Goal: Information Seeking & Learning: Check status

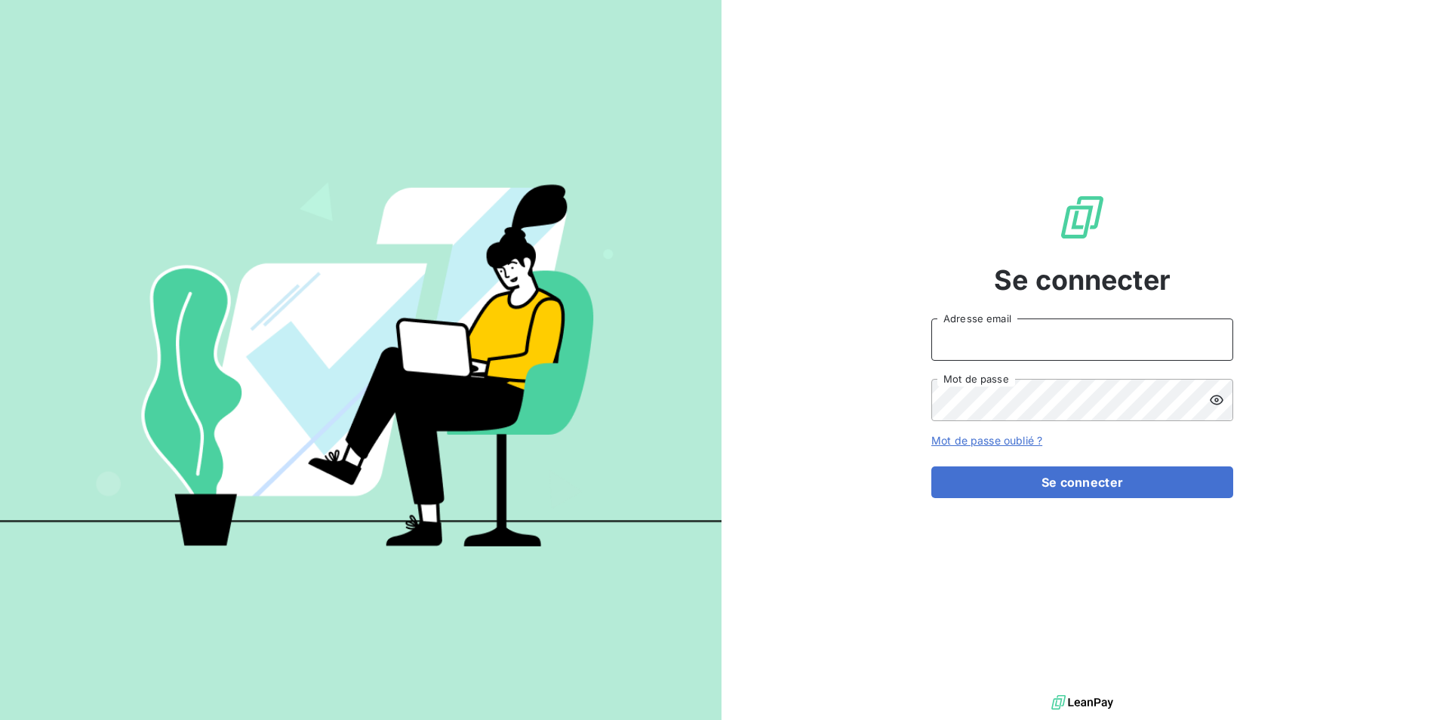
click at [1083, 345] on input "Adresse email" at bounding box center [1083, 340] width 302 height 42
type input "E"
type input "[EMAIL_ADDRESS][DOMAIN_NAME]"
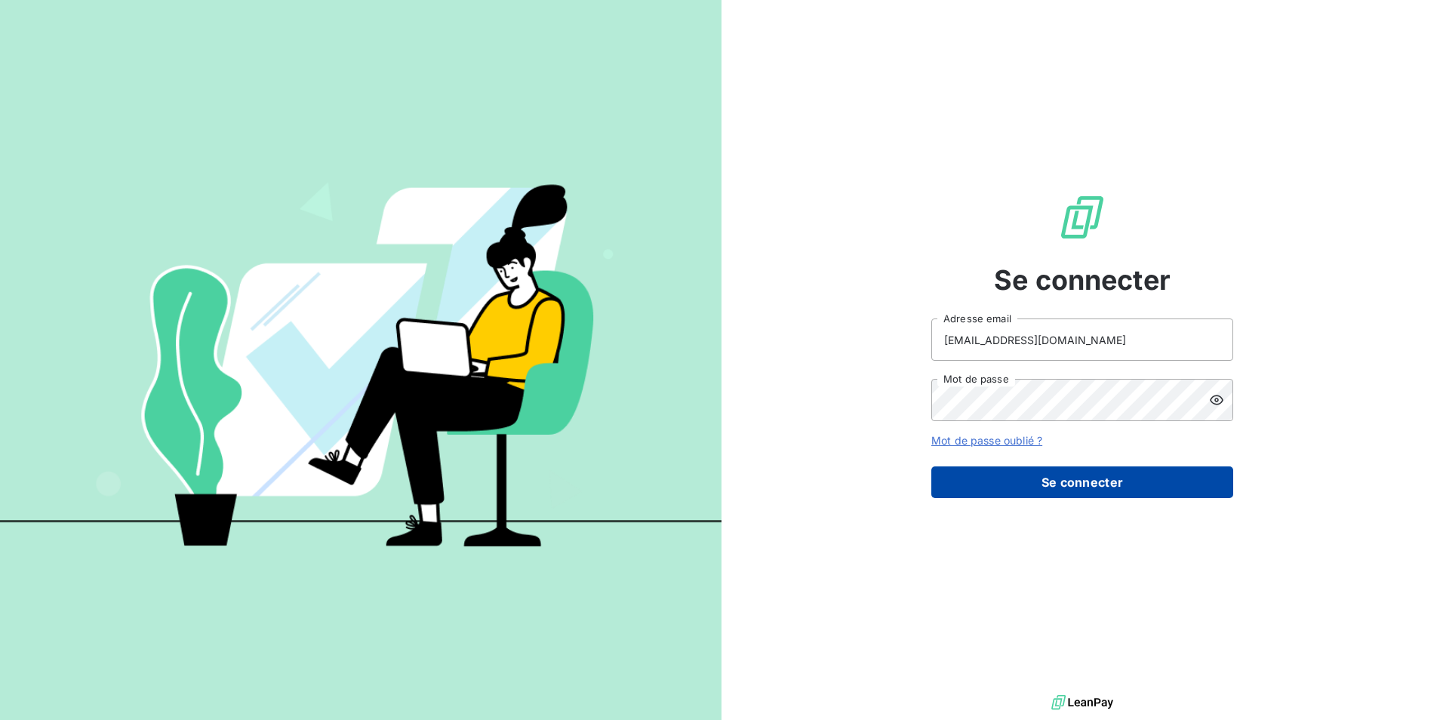
click at [1118, 489] on button "Se connecter" at bounding box center [1083, 483] width 302 height 32
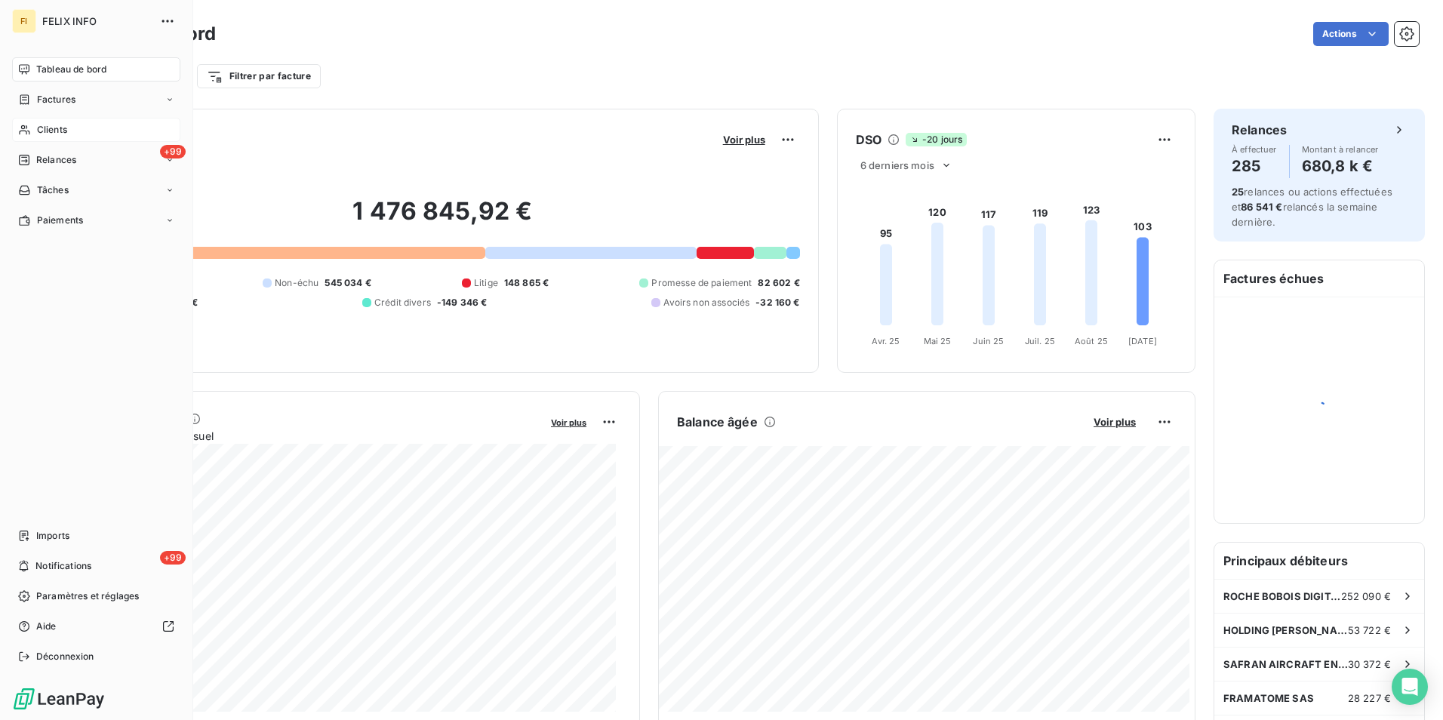
click at [31, 128] on div "Clients" at bounding box center [96, 130] width 168 height 24
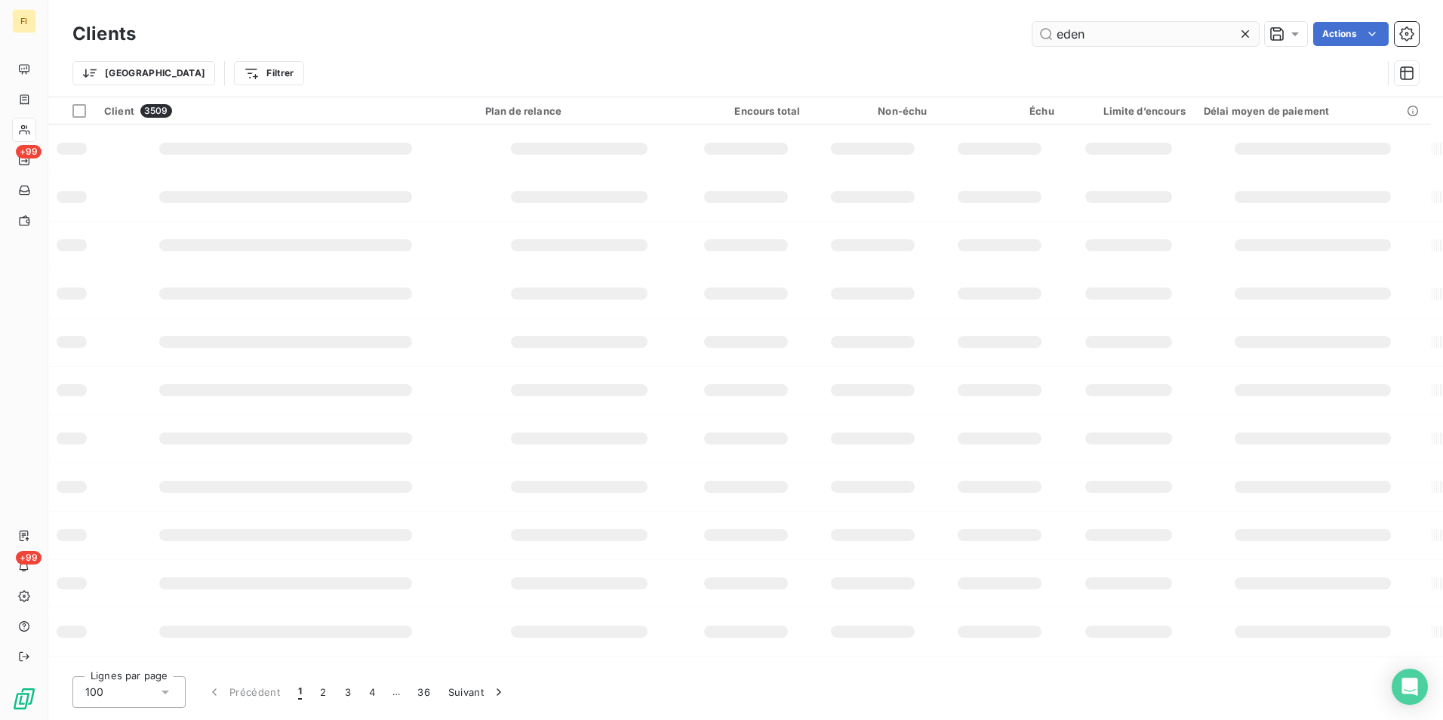
type input "eden"
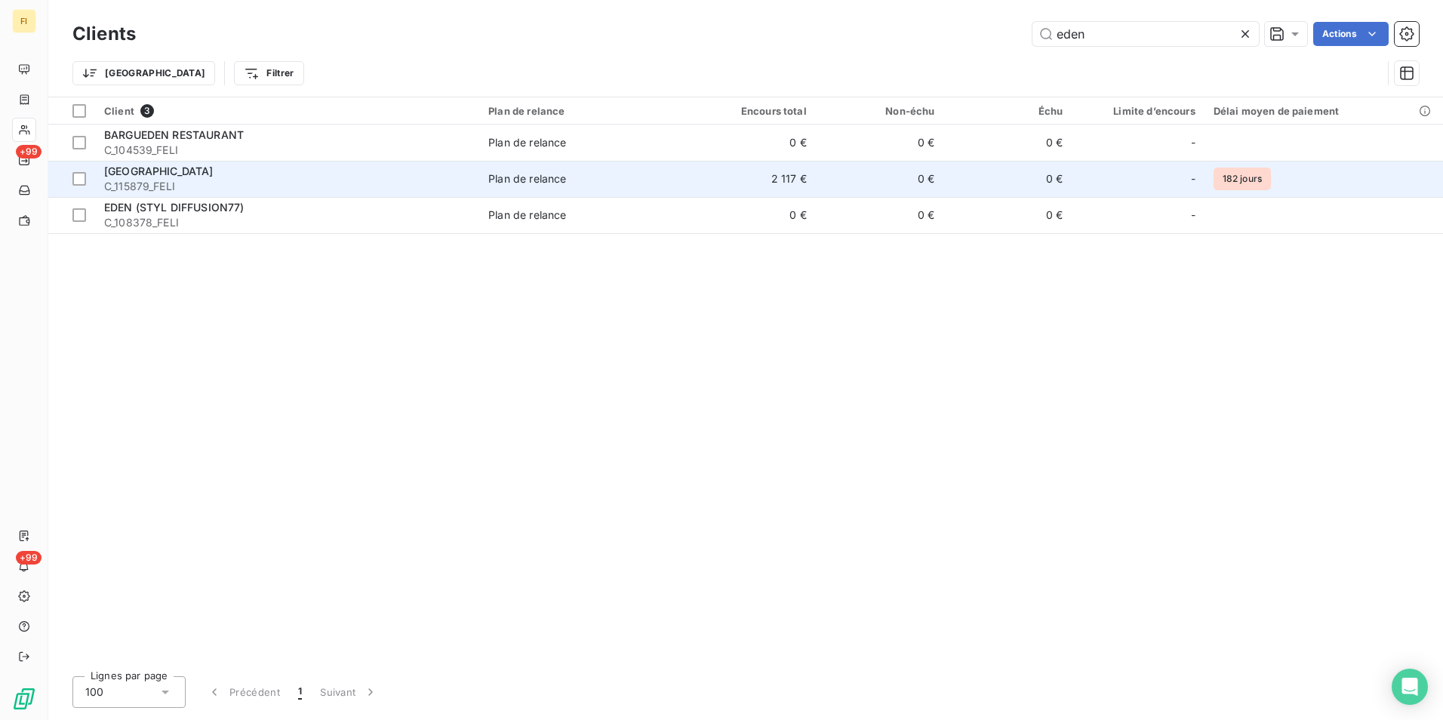
click at [724, 178] on td "2 117 €" at bounding box center [752, 179] width 128 height 36
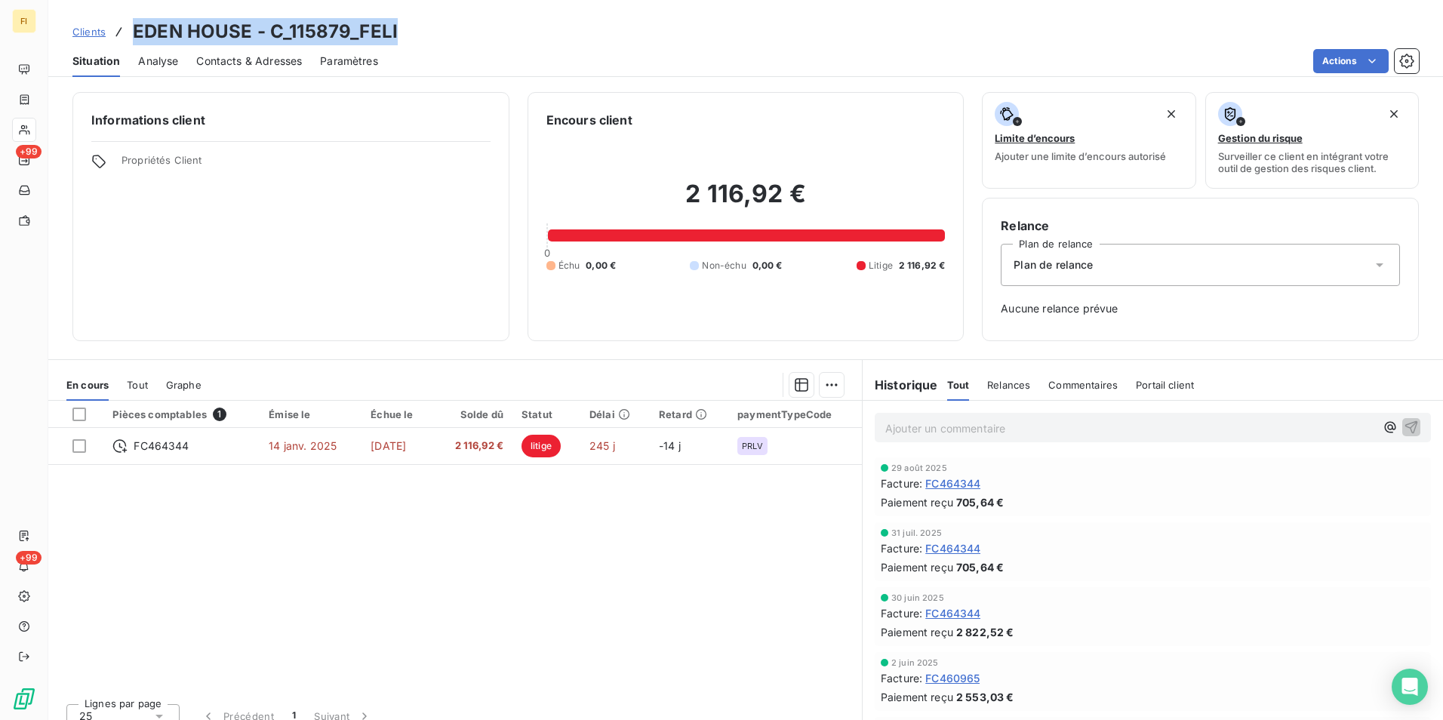
drag, startPoint x: 433, startPoint y: 33, endPoint x: 132, endPoint y: 30, distance: 300.5
click at [132, 30] on div "Clients EDEN HOUSE - C_115879_FELI" at bounding box center [745, 31] width 1395 height 27
copy h3 "EDEN HOUSE - C_115879_FELI"
click at [84, 31] on span "Clients" at bounding box center [88, 32] width 33 height 12
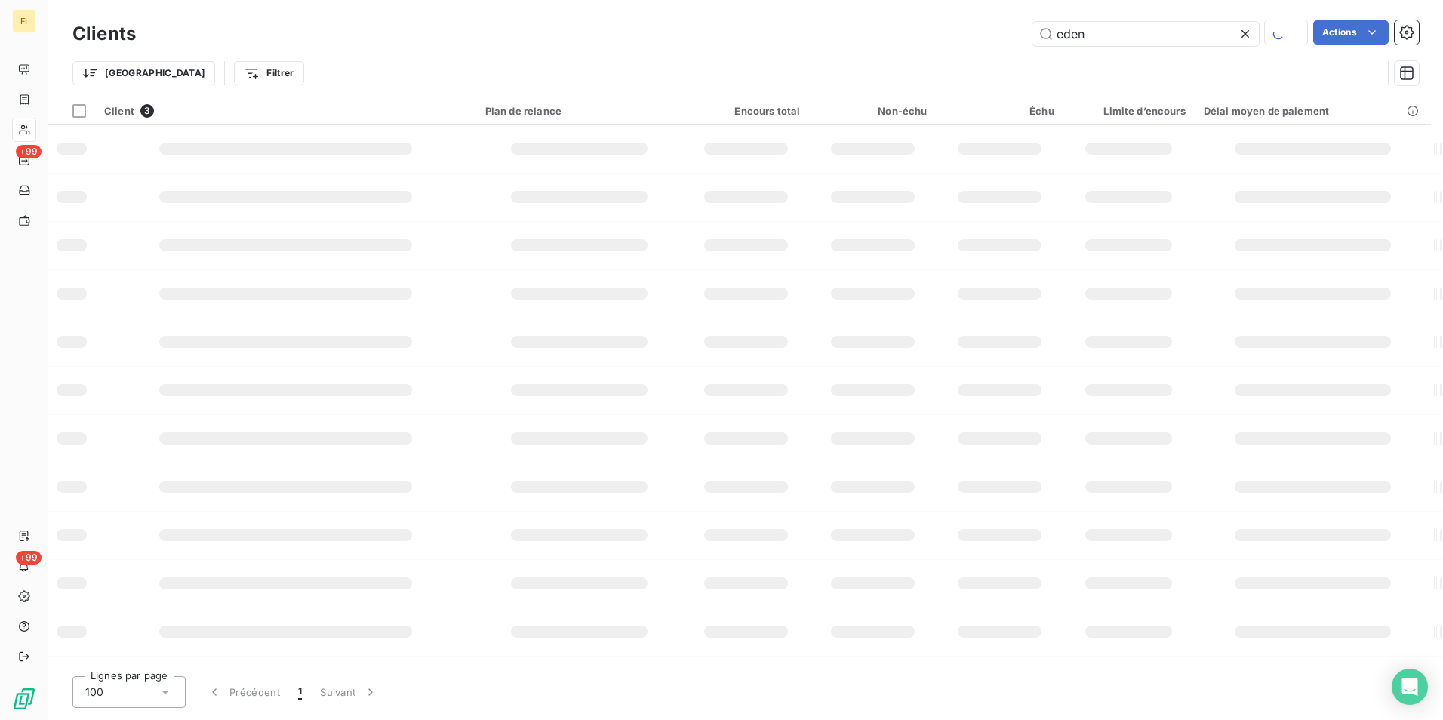
drag, startPoint x: 1121, startPoint y: 39, endPoint x: 818, endPoint y: 42, distance: 303.5
click at [854, 40] on div "eden Actions" at bounding box center [786, 33] width 1265 height 26
type input "[PERSON_NAME]"
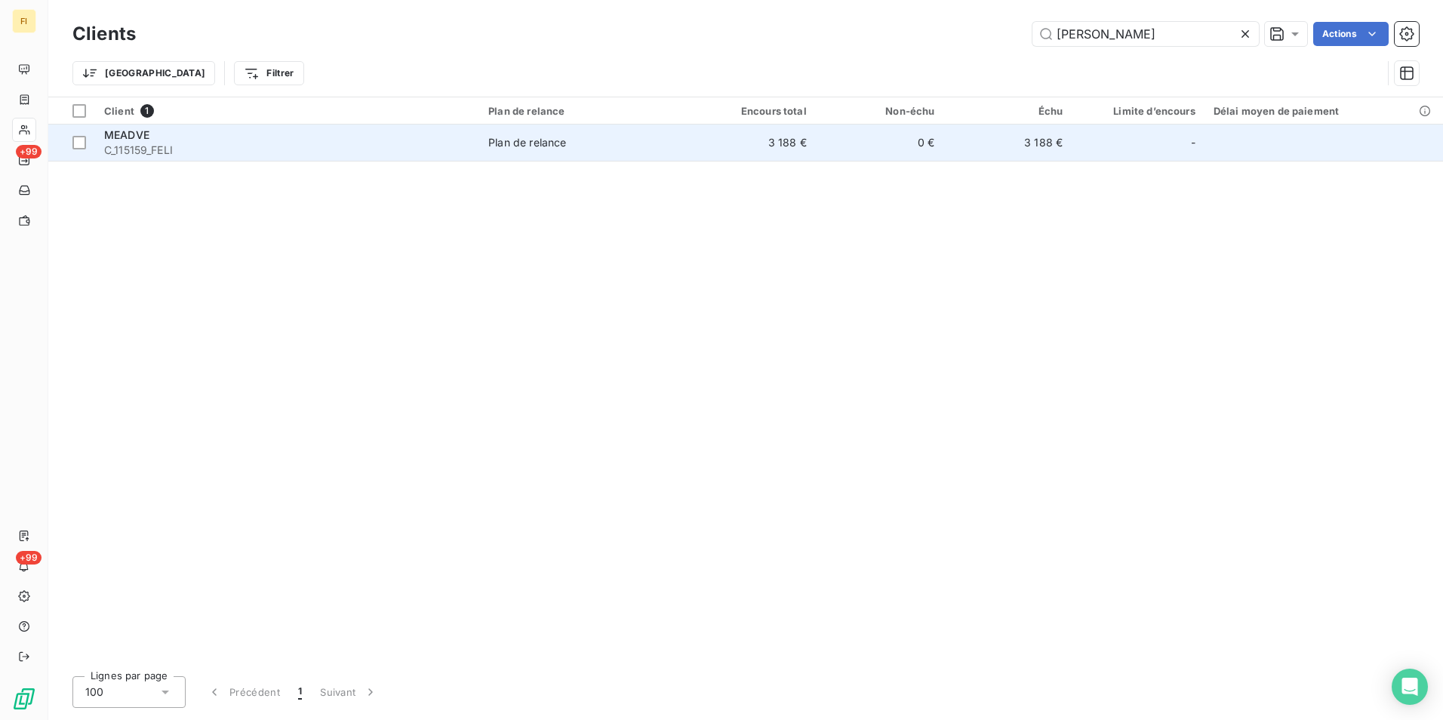
click at [698, 133] on td "3 188 €" at bounding box center [752, 143] width 128 height 36
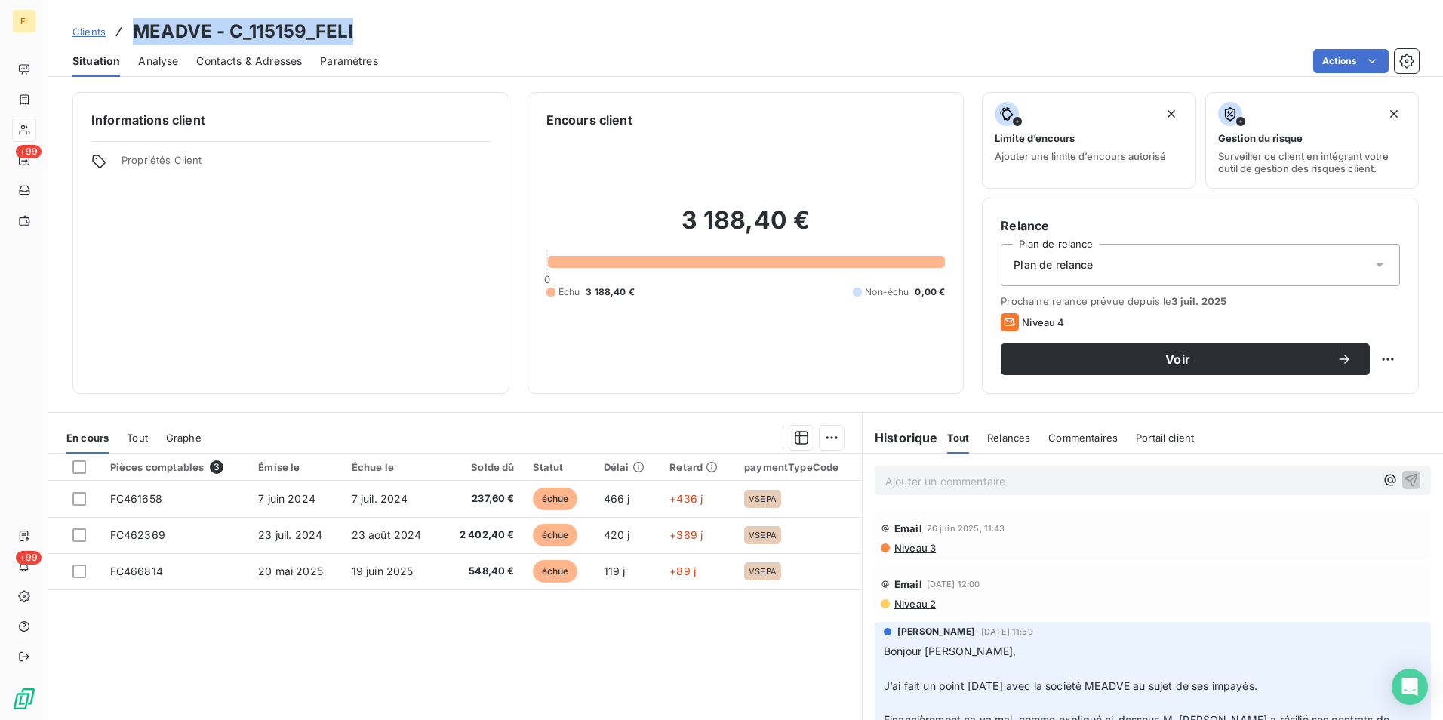
drag, startPoint x: 373, startPoint y: 36, endPoint x: 131, endPoint y: 32, distance: 241.6
click at [131, 32] on div "Clients MEADVE - C_115159_FELI" at bounding box center [745, 31] width 1395 height 27
drag, startPoint x: 131, startPoint y: 32, endPoint x: 337, endPoint y: 27, distance: 205.4
copy h3 "MEADVE - C_115159_FELI"
drag, startPoint x: 86, startPoint y: 31, endPoint x: 105, endPoint y: 33, distance: 19.0
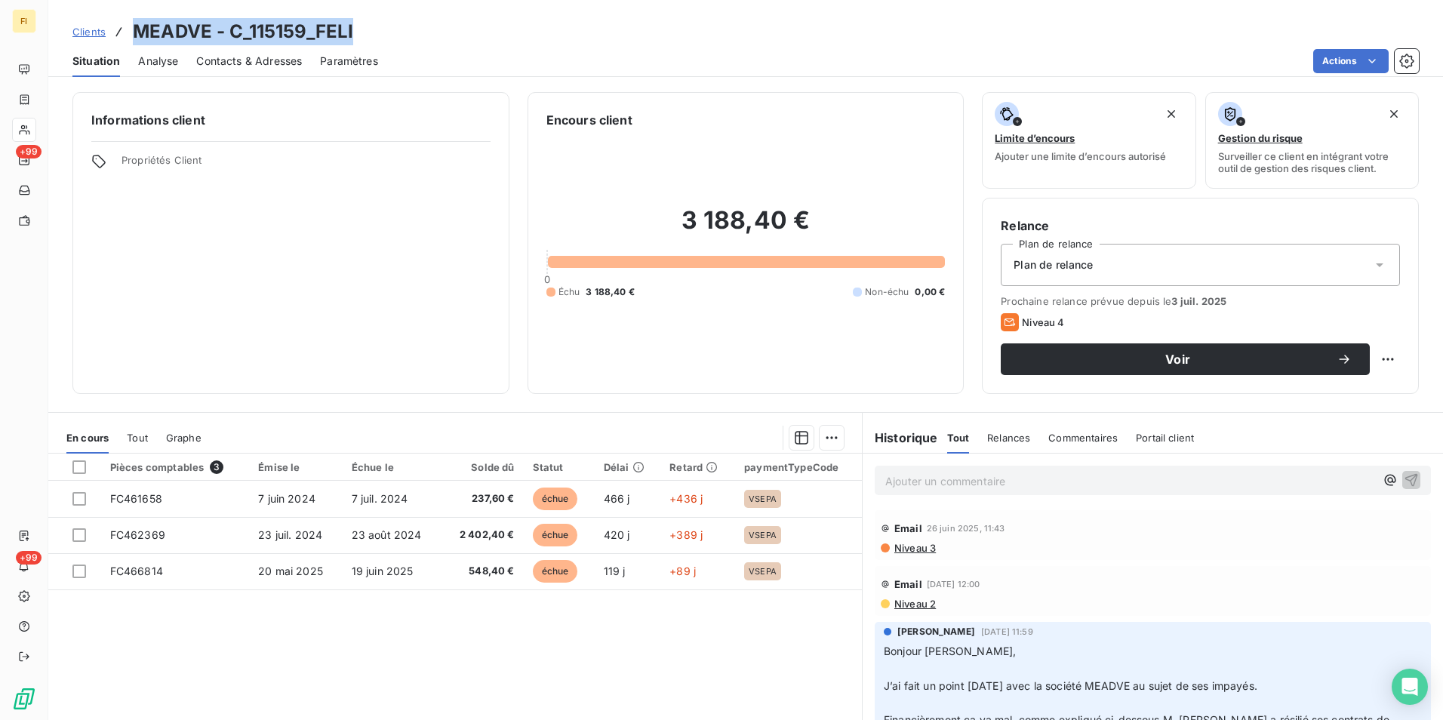
click at [86, 31] on span "Clients" at bounding box center [88, 32] width 33 height 12
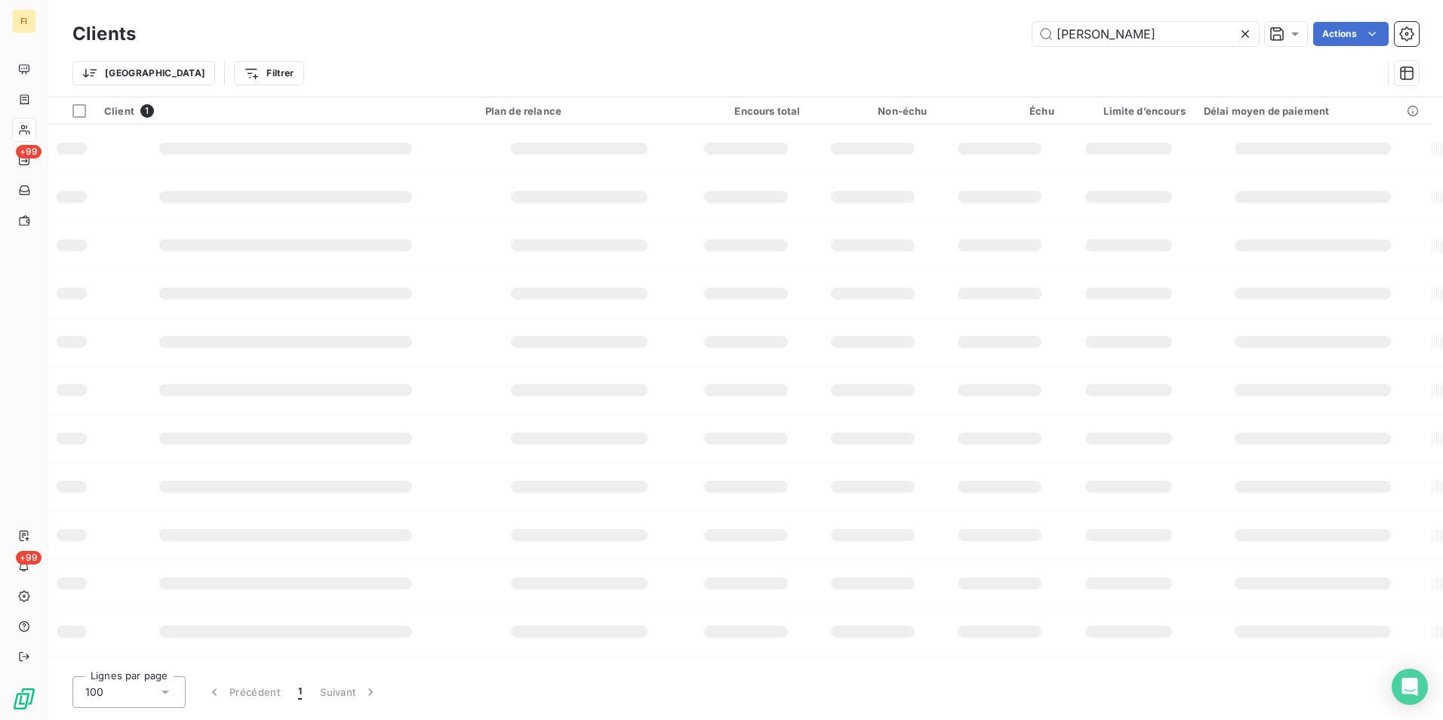
drag, startPoint x: 1126, startPoint y: 29, endPoint x: 813, endPoint y: 49, distance: 313.9
click at [858, 39] on div "[PERSON_NAME] Actions" at bounding box center [786, 34] width 1265 height 24
type input "SALON 31"
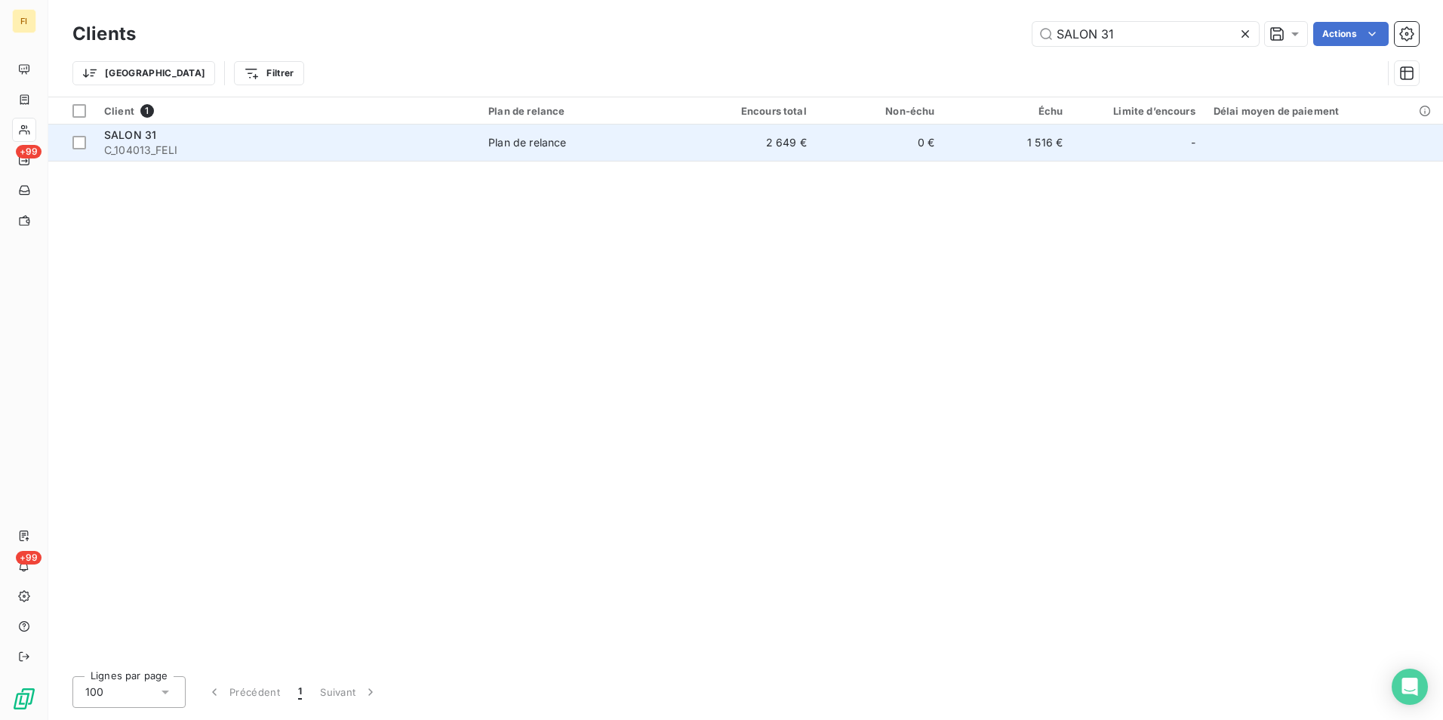
click at [494, 154] on td "Plan de relance" at bounding box center [583, 143] width 208 height 36
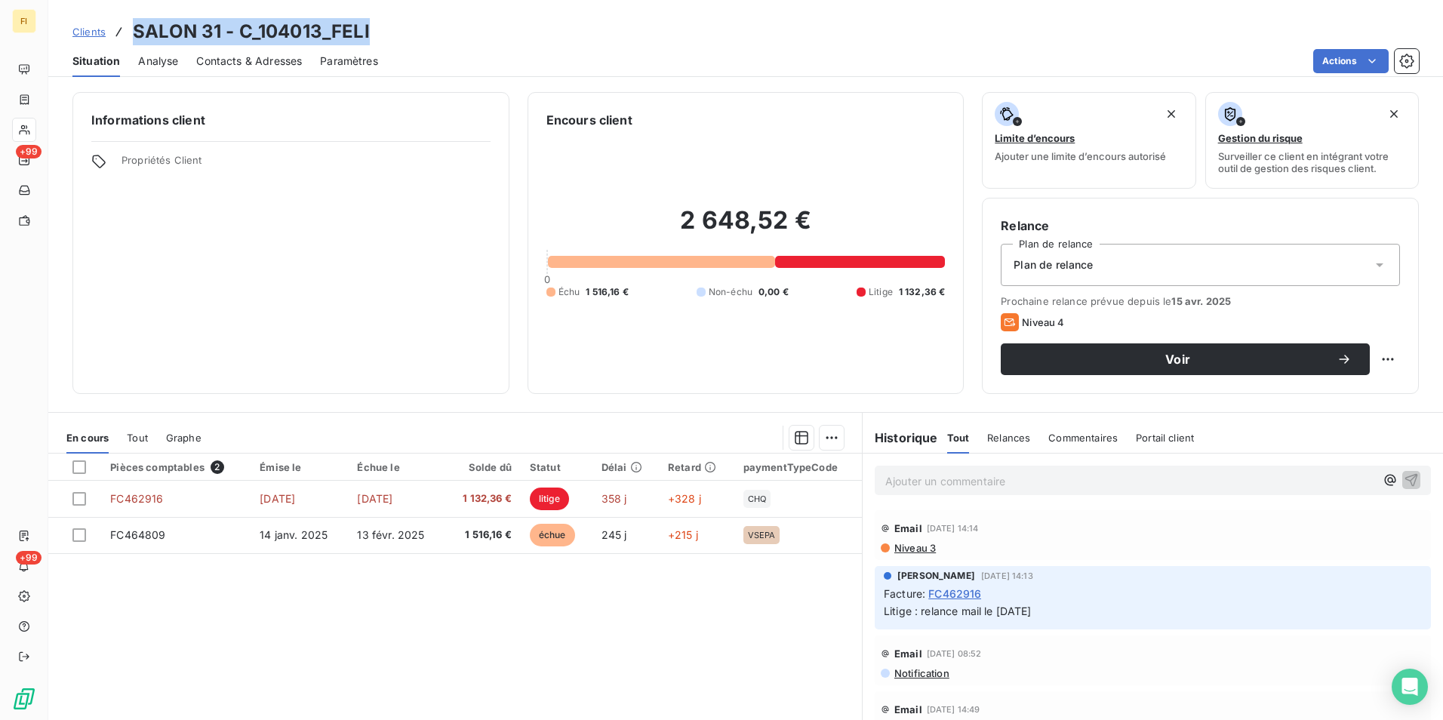
drag, startPoint x: 390, startPoint y: 32, endPoint x: 137, endPoint y: 23, distance: 252.3
click at [137, 23] on div "Clients SALON 31 - C_104013_FELI" at bounding box center [745, 31] width 1395 height 27
drag, startPoint x: 137, startPoint y: 23, endPoint x: 328, endPoint y: 20, distance: 191.0
copy h3 "SALON 31 - C_104013_FELI"
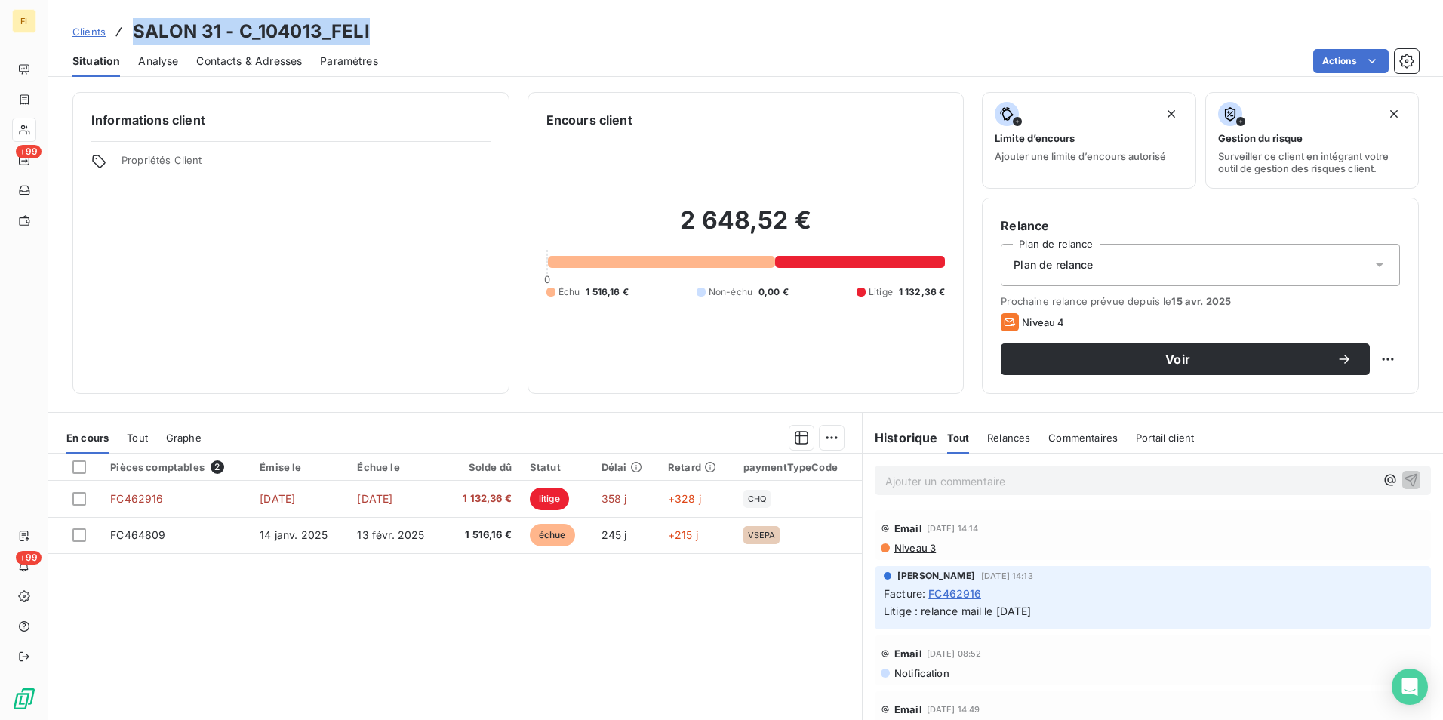
copy h3 "SALON 31 - C_104013_FELI"
click at [103, 32] on span "Clients" at bounding box center [88, 32] width 33 height 12
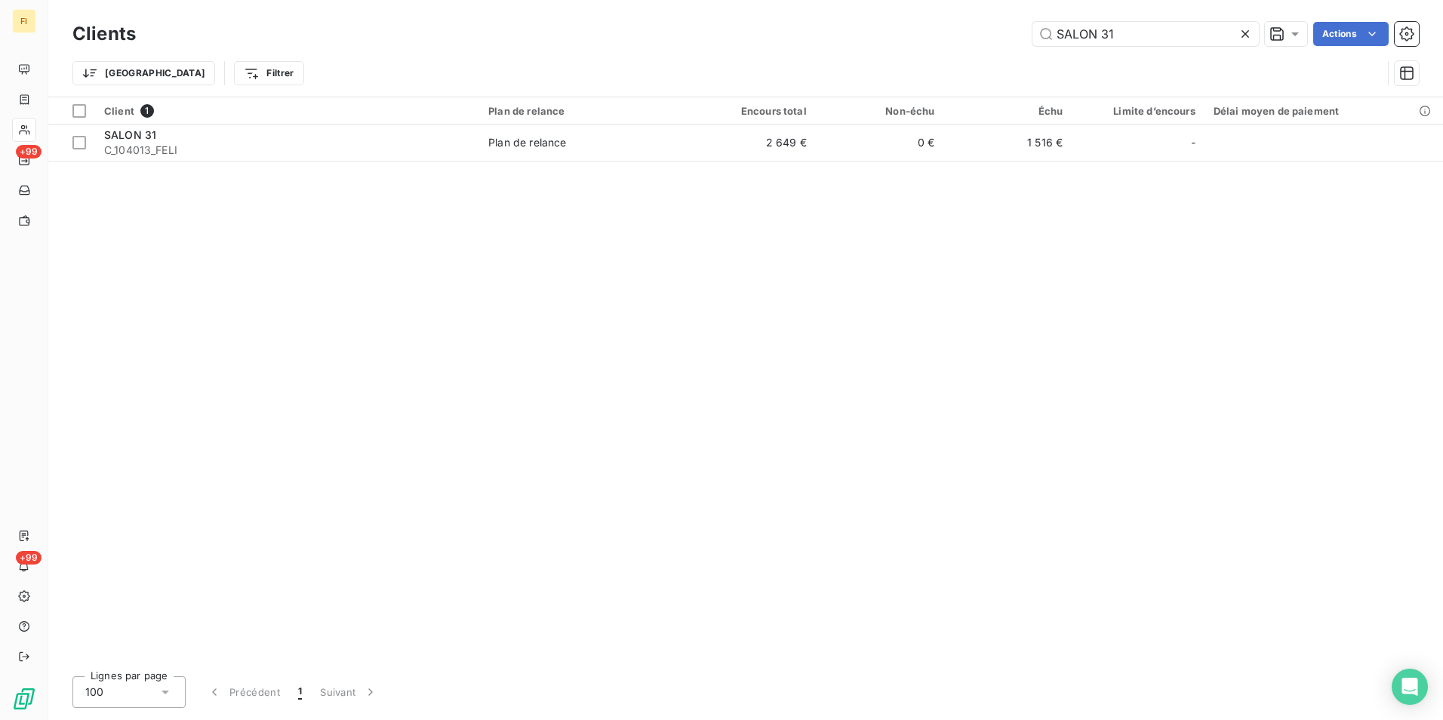
drag, startPoint x: 1018, startPoint y: 27, endPoint x: 801, endPoint y: 27, distance: 217.4
click at [848, 27] on div "SALON 31 Actions" at bounding box center [786, 34] width 1265 height 24
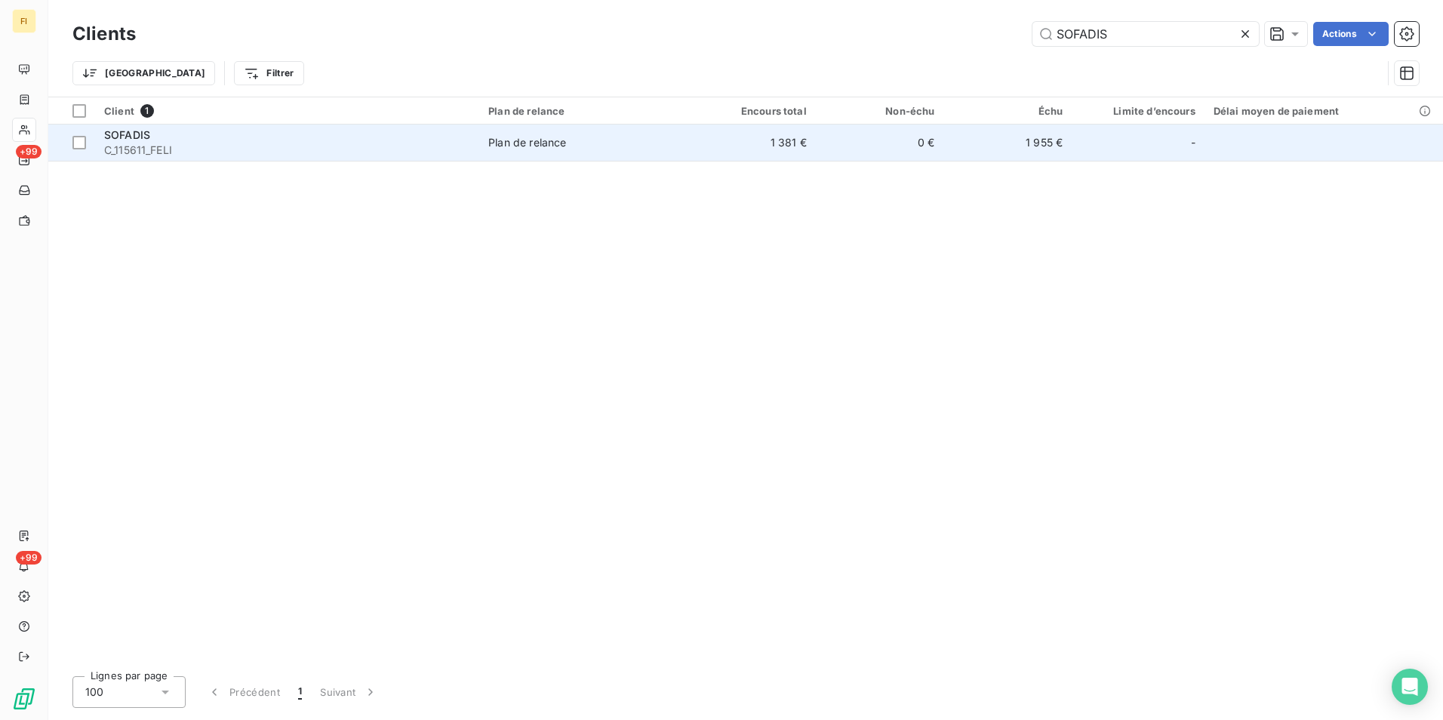
type input "SOFADIS"
click at [784, 156] on td "1 381 €" at bounding box center [752, 143] width 128 height 36
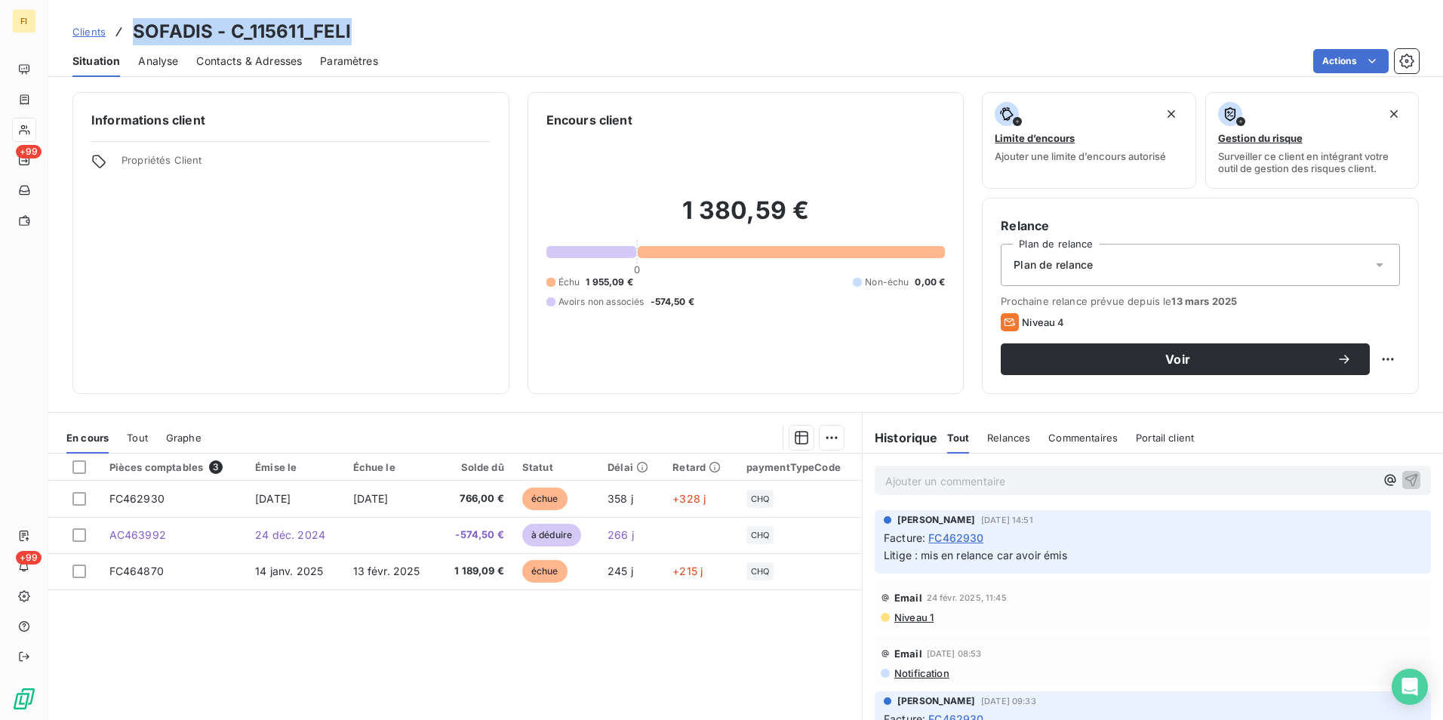
drag, startPoint x: 365, startPoint y: 32, endPoint x: 137, endPoint y: 25, distance: 228.8
click at [137, 25] on div "Clients SOFADIS - C_115611_FELI" at bounding box center [745, 31] width 1395 height 27
drag, startPoint x: 137, startPoint y: 25, endPoint x: 188, endPoint y: 27, distance: 51.4
copy h3 "SOFADIS - C_115611_FELI"
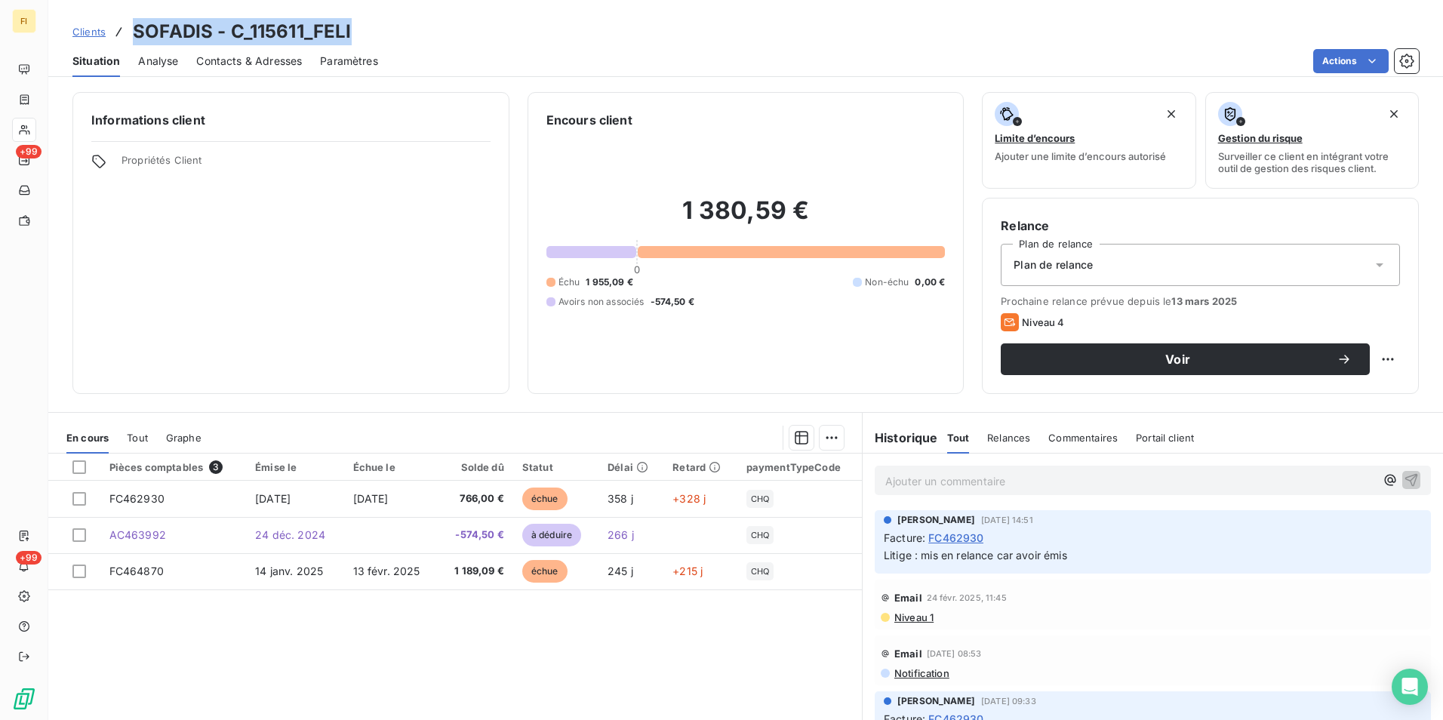
copy h3 "SOFADIS - C_115611_FELI"
click at [87, 32] on span "Clients" at bounding box center [88, 32] width 33 height 12
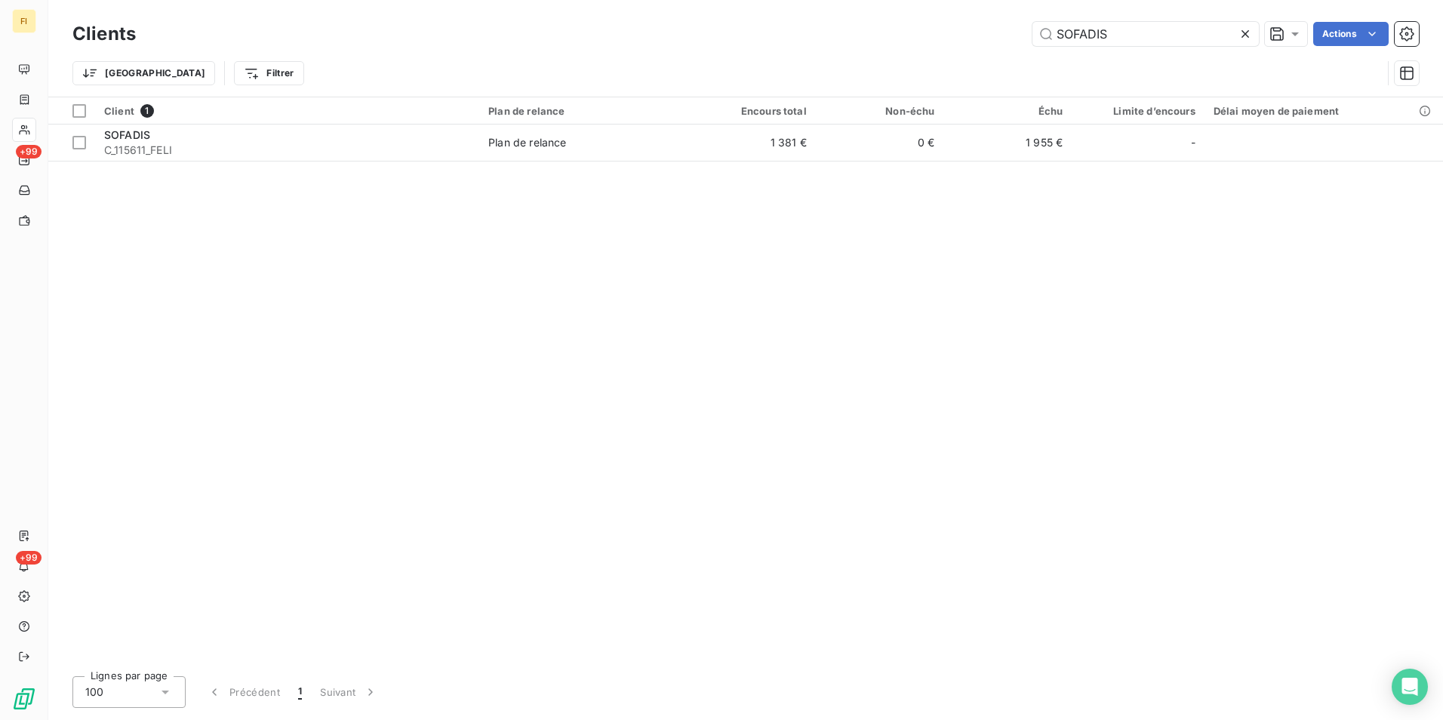
drag, startPoint x: 1138, startPoint y: 38, endPoint x: 738, endPoint y: 32, distance: 400.9
click at [738, 32] on div "SOFADIS Actions" at bounding box center [786, 34] width 1265 height 24
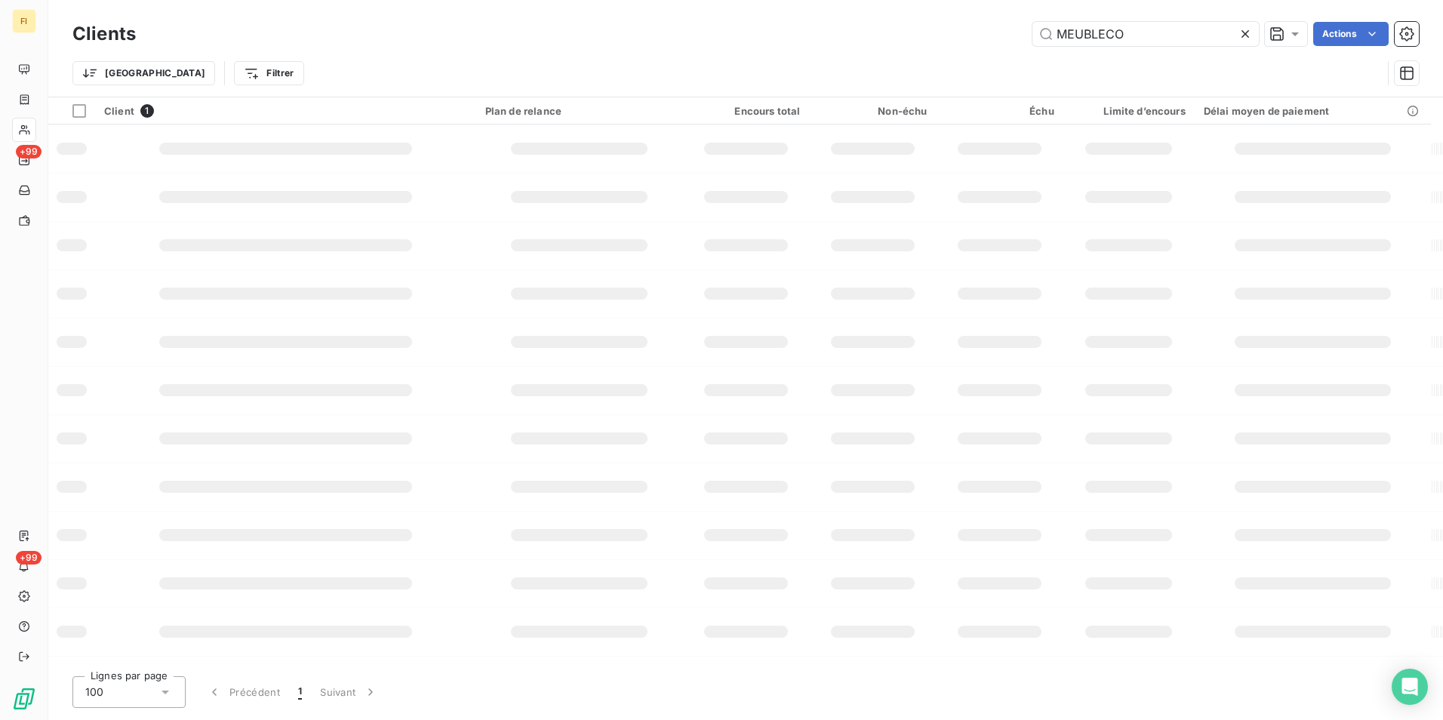
type input "MEUBLECO"
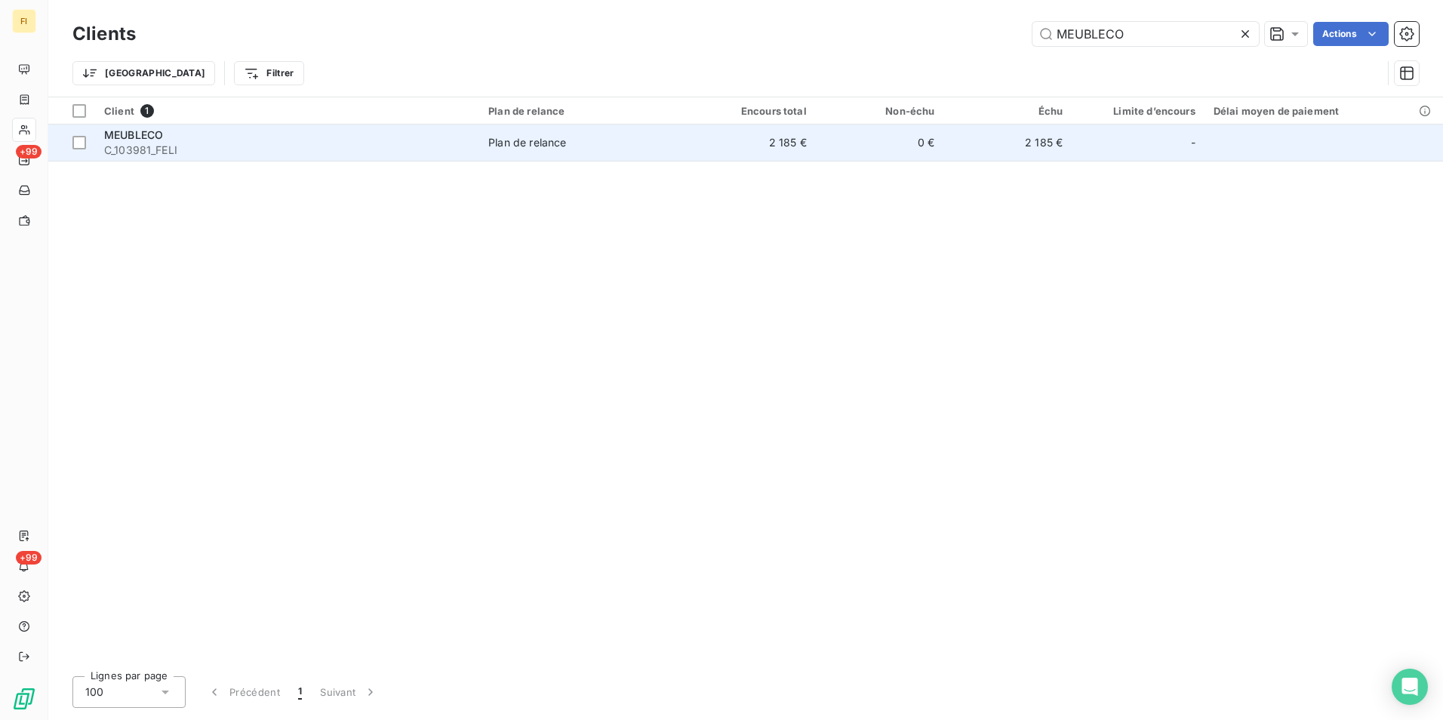
click at [521, 143] on div "Plan de relance" at bounding box center [527, 142] width 78 height 15
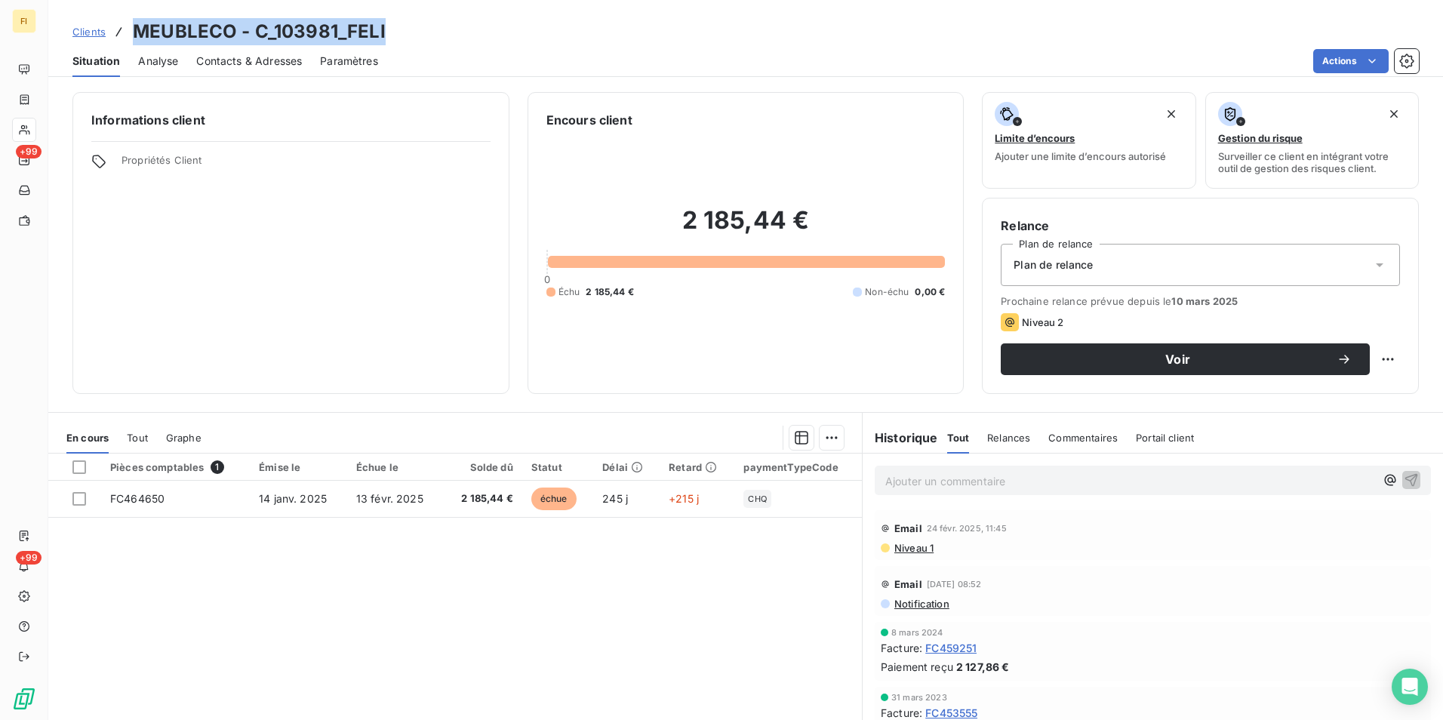
drag, startPoint x: 402, startPoint y: 29, endPoint x: 137, endPoint y: 35, distance: 265.0
click at [137, 35] on div "Clients MEUBLECO - C_103981_FELI" at bounding box center [745, 31] width 1395 height 27
click at [95, 29] on span "Clients" at bounding box center [88, 32] width 33 height 12
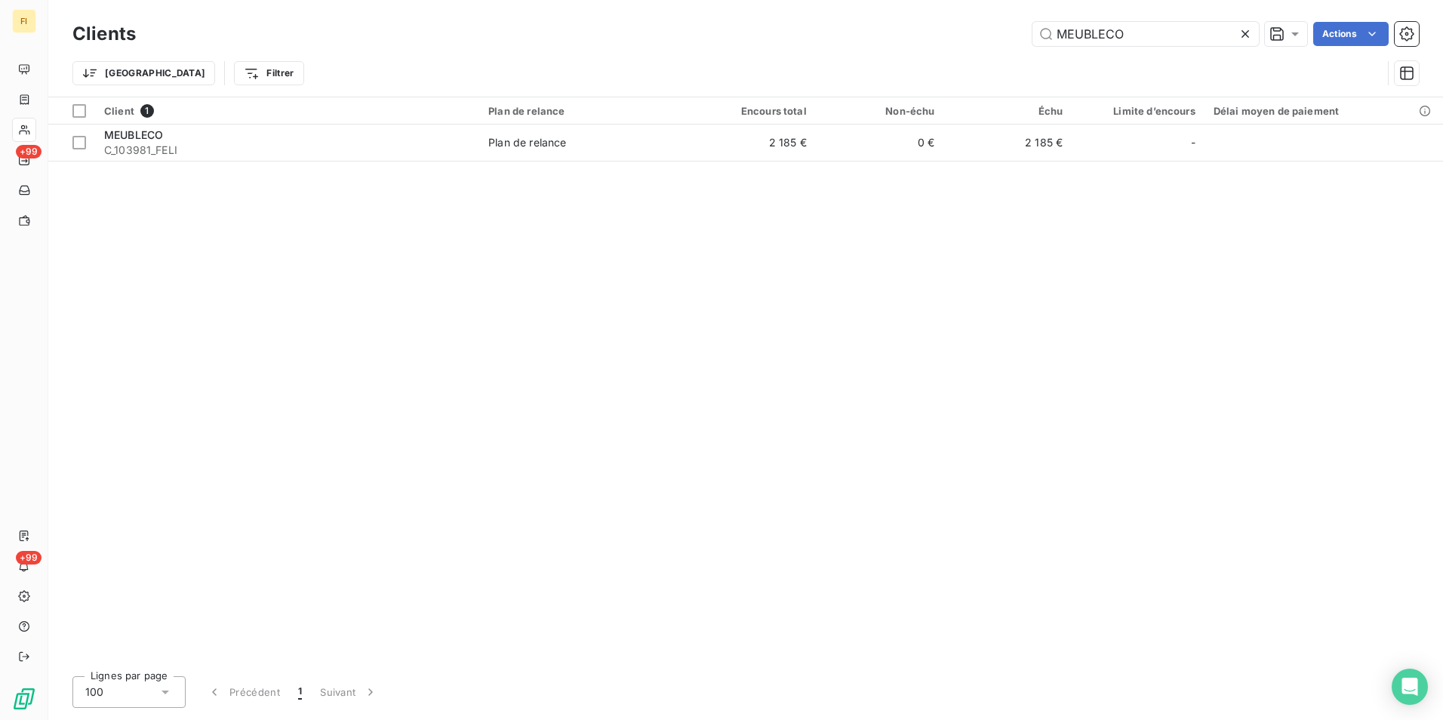
drag, startPoint x: 1149, startPoint y: 33, endPoint x: 805, endPoint y: 0, distance: 345.8
click at [855, 10] on div "Clients MEUBLECO Actions Trier Filtrer" at bounding box center [745, 48] width 1395 height 97
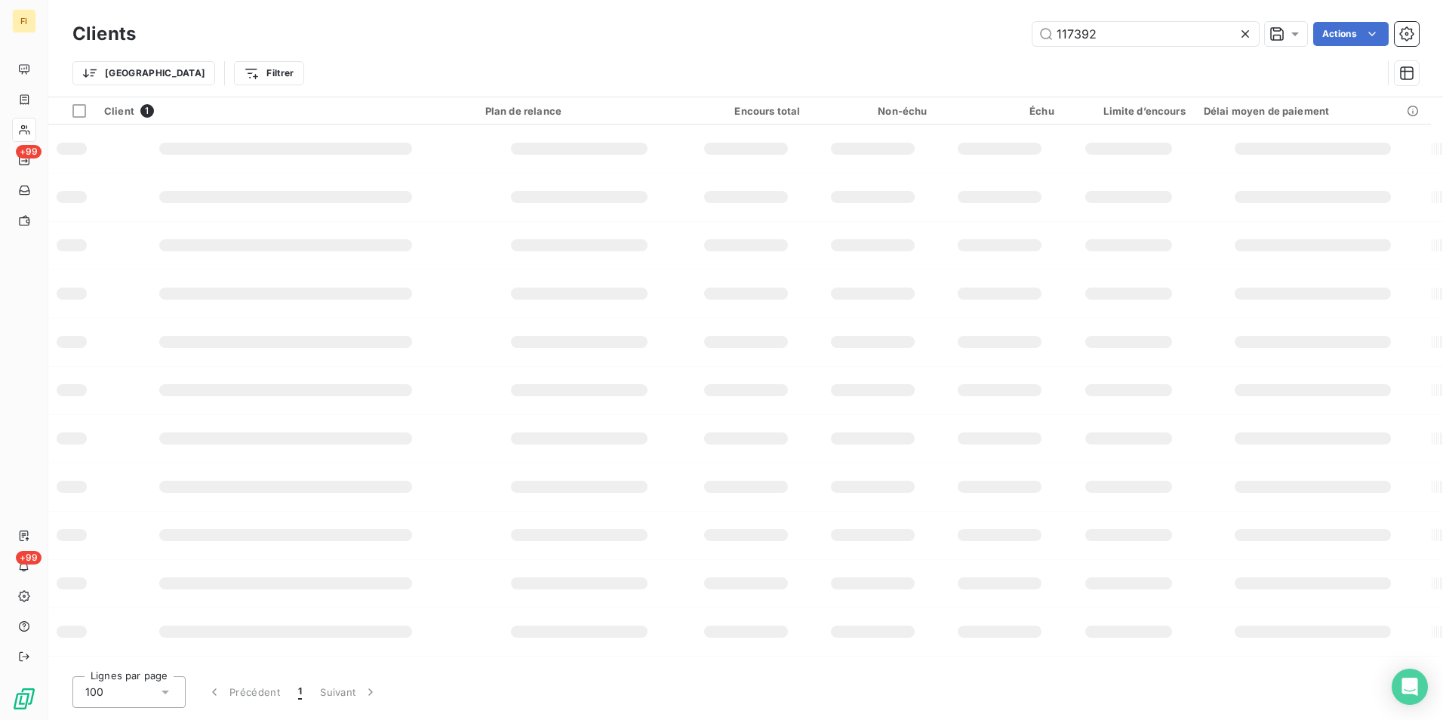
type input "117392"
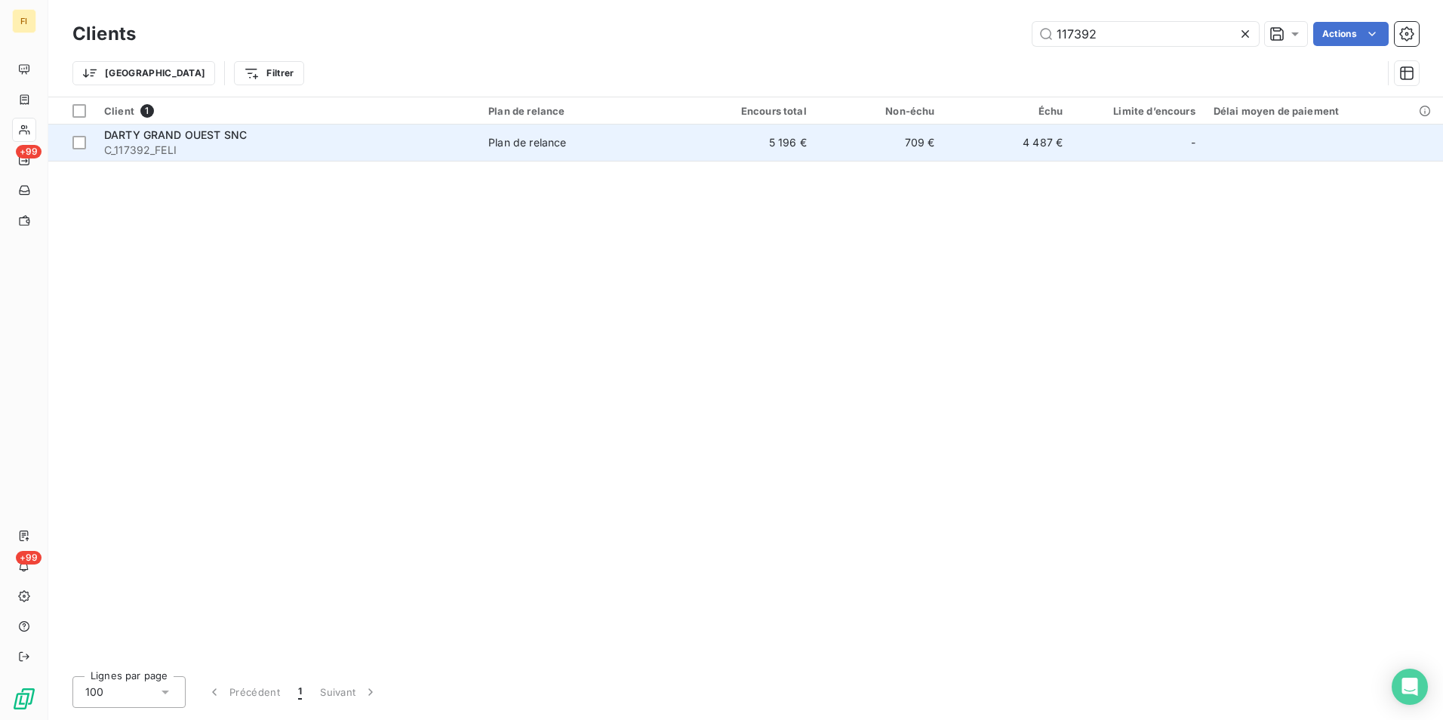
click at [744, 137] on td "5 196 €" at bounding box center [752, 143] width 128 height 36
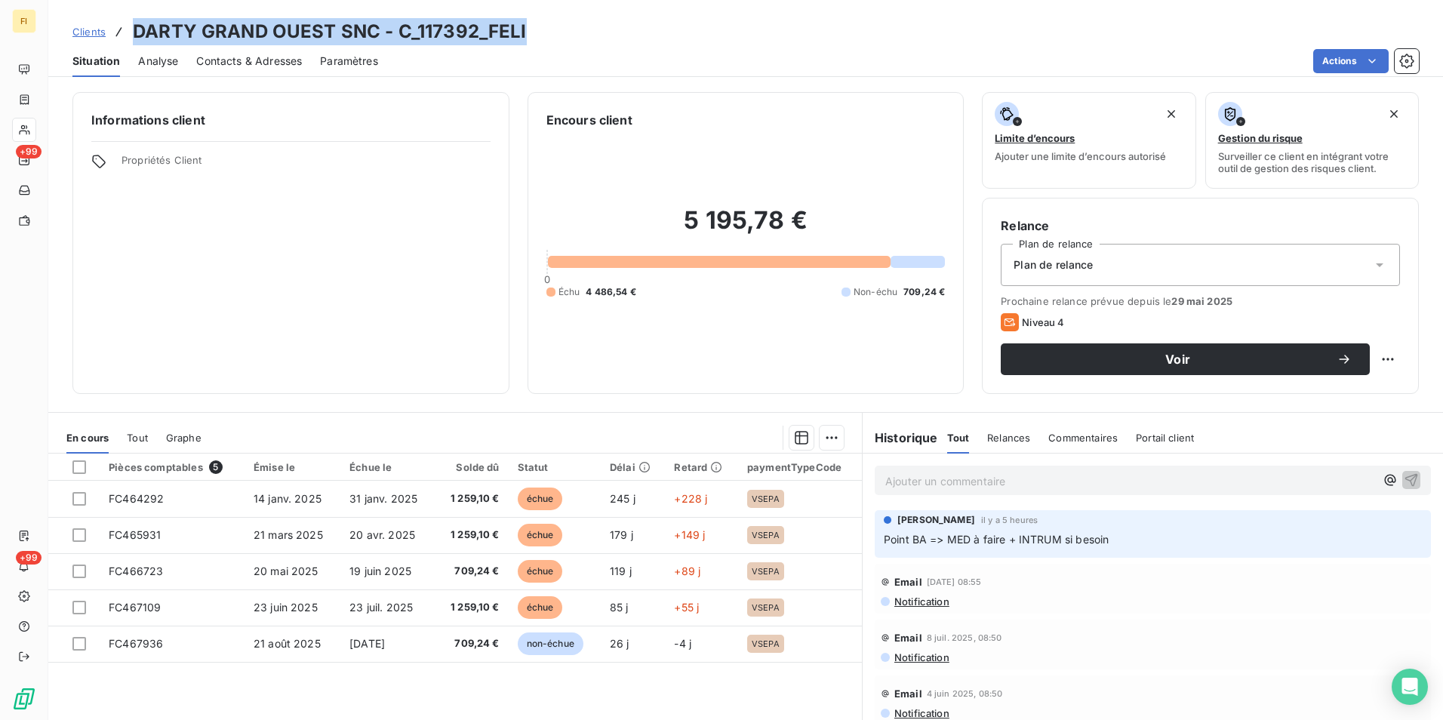
drag, startPoint x: 547, startPoint y: 24, endPoint x: 134, endPoint y: 27, distance: 413.0
click at [134, 27] on div "Clients DARTY GRAND OUEST SNC - C_117392_FELI" at bounding box center [745, 31] width 1395 height 27
click at [90, 27] on span "Clients" at bounding box center [88, 32] width 33 height 12
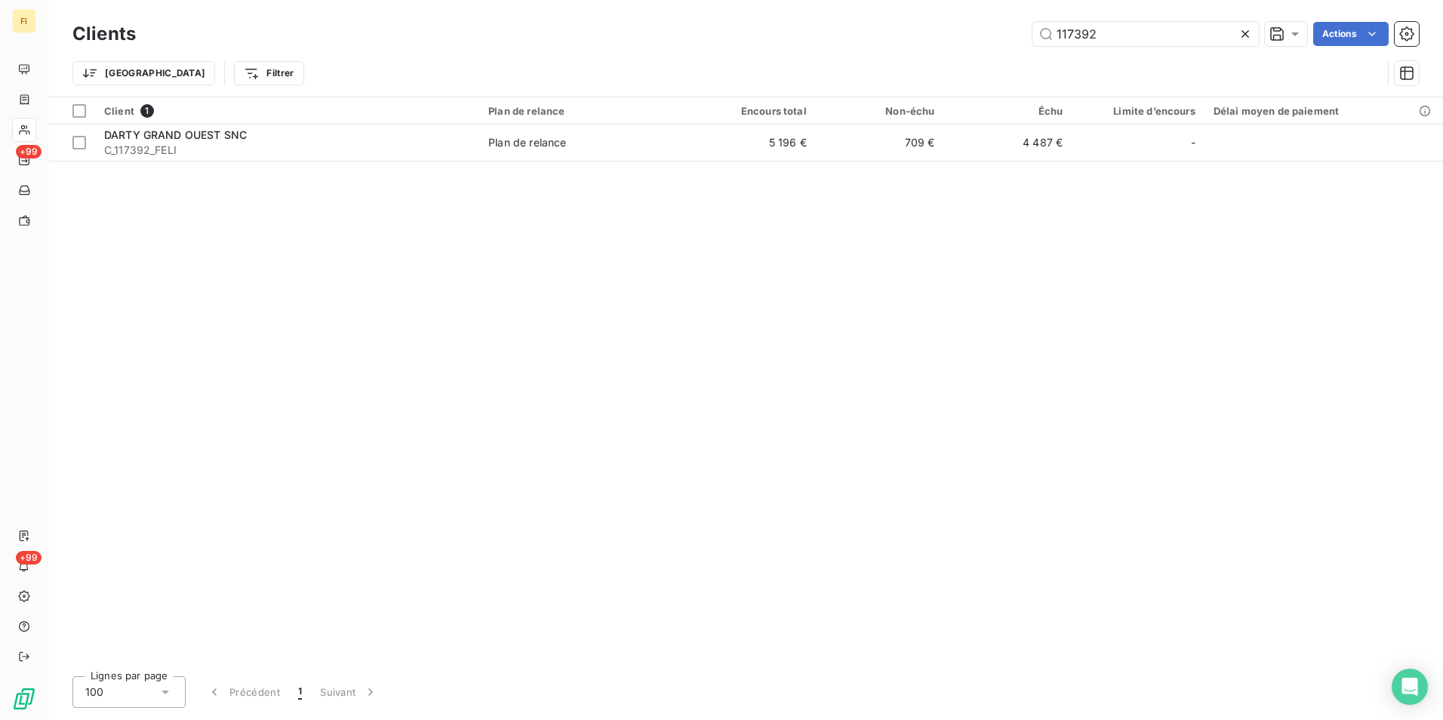
drag, startPoint x: 1111, startPoint y: 23, endPoint x: 710, endPoint y: 27, distance: 400.9
click at [911, 26] on div "117392 Actions" at bounding box center [786, 34] width 1265 height 24
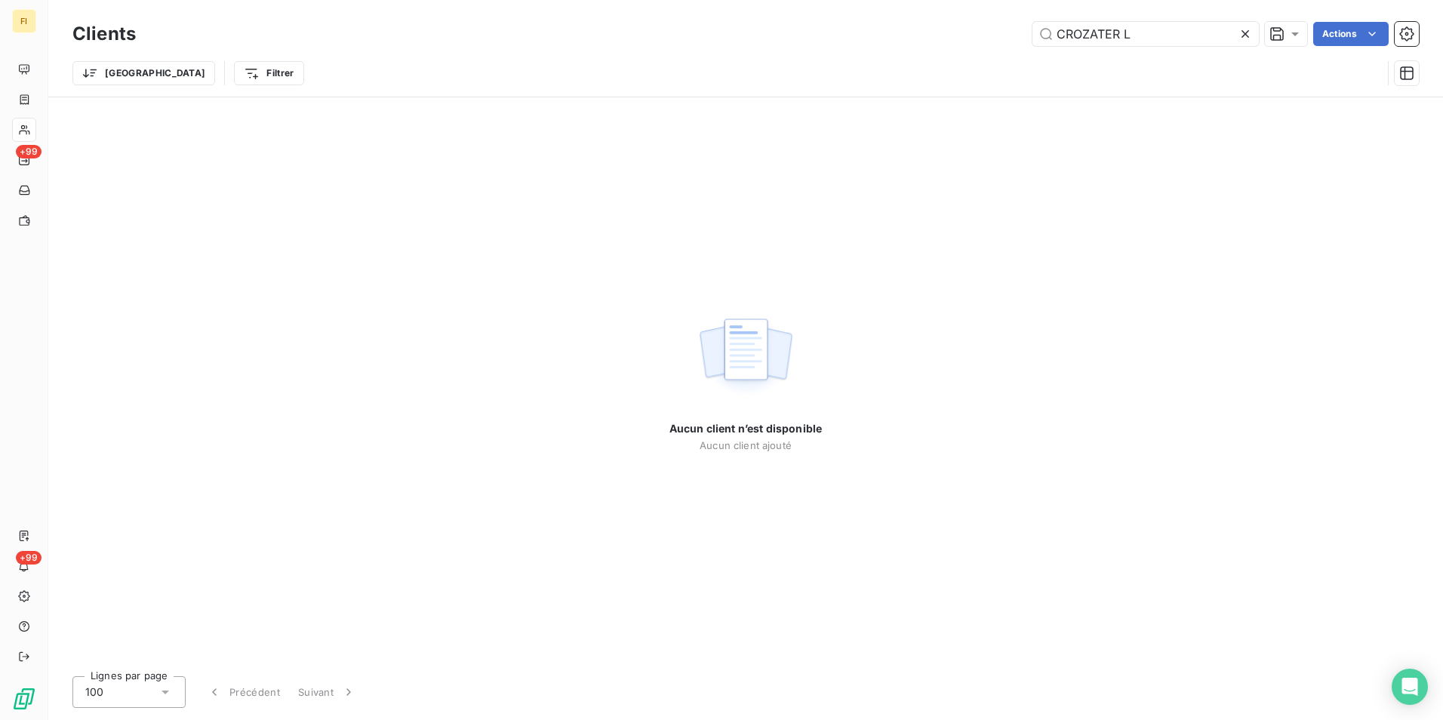
drag, startPoint x: 1173, startPoint y: 34, endPoint x: 863, endPoint y: 30, distance: 310.3
click at [863, 30] on div "CROZATER L Actions" at bounding box center [786, 34] width 1265 height 24
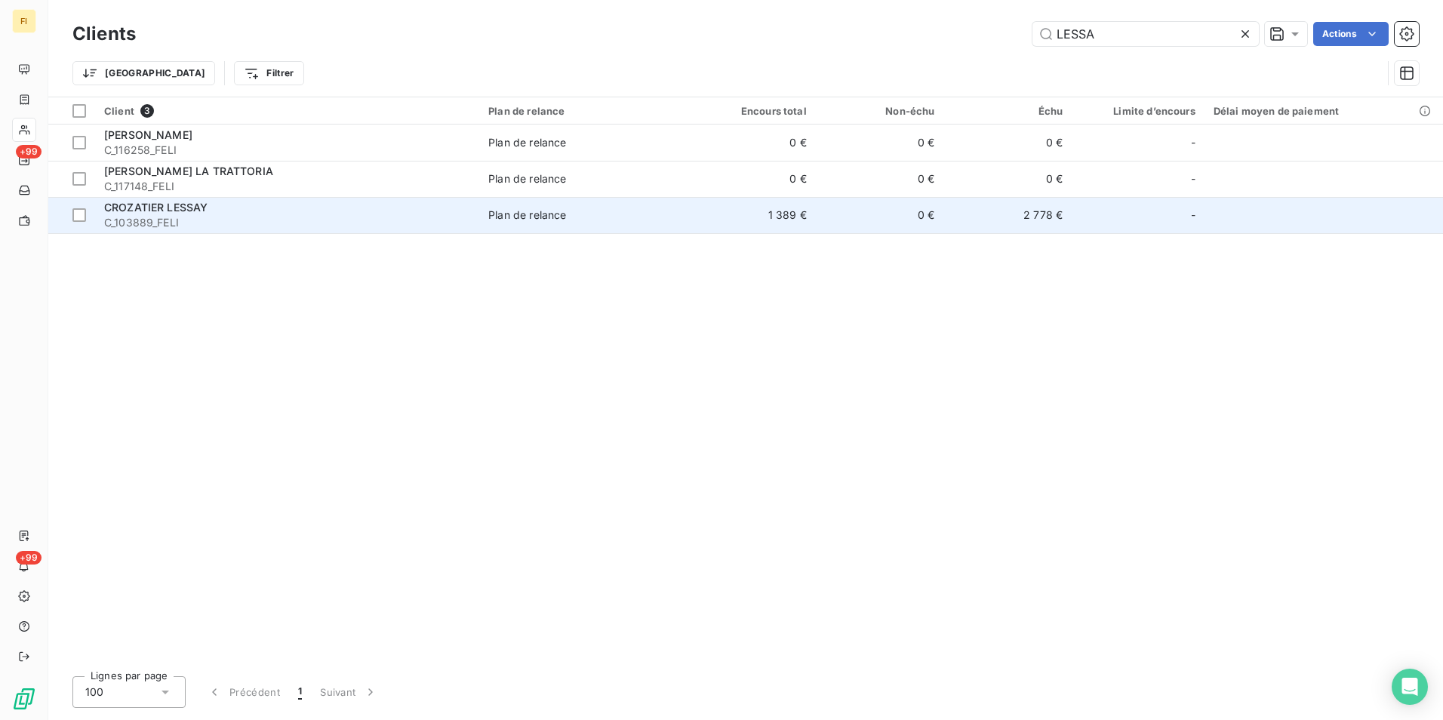
type input "LESSA"
click at [616, 208] on span "Plan de relance" at bounding box center [583, 215] width 190 height 15
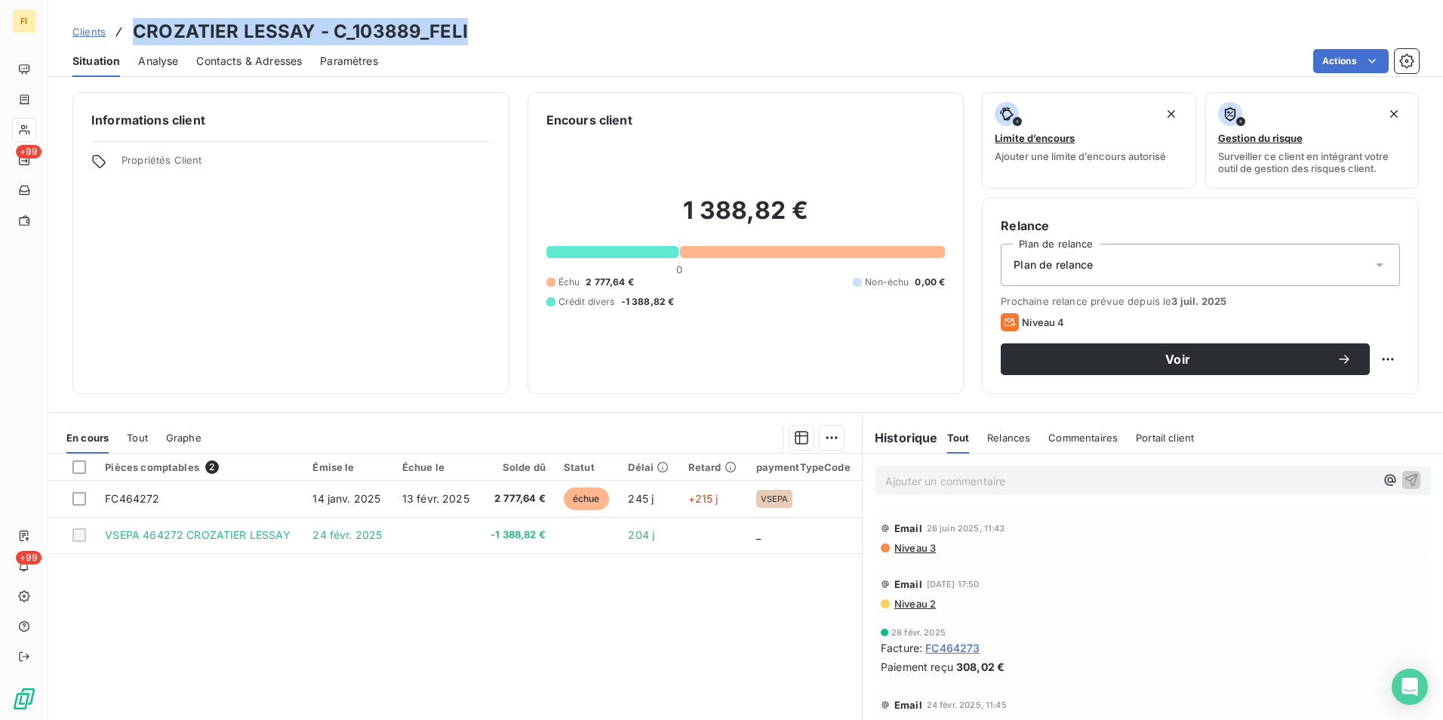
drag, startPoint x: 475, startPoint y: 28, endPoint x: 135, endPoint y: 34, distance: 339.8
click at [135, 34] on div "Clients CROZATIER LESSAY - C_103889_FELI" at bounding box center [745, 31] width 1395 height 27
drag, startPoint x: 135, startPoint y: 34, endPoint x: 304, endPoint y: 36, distance: 169.1
drag, startPoint x: 92, startPoint y: 31, endPoint x: 105, endPoint y: 31, distance: 12.8
click at [94, 31] on span "Clients" at bounding box center [88, 32] width 33 height 12
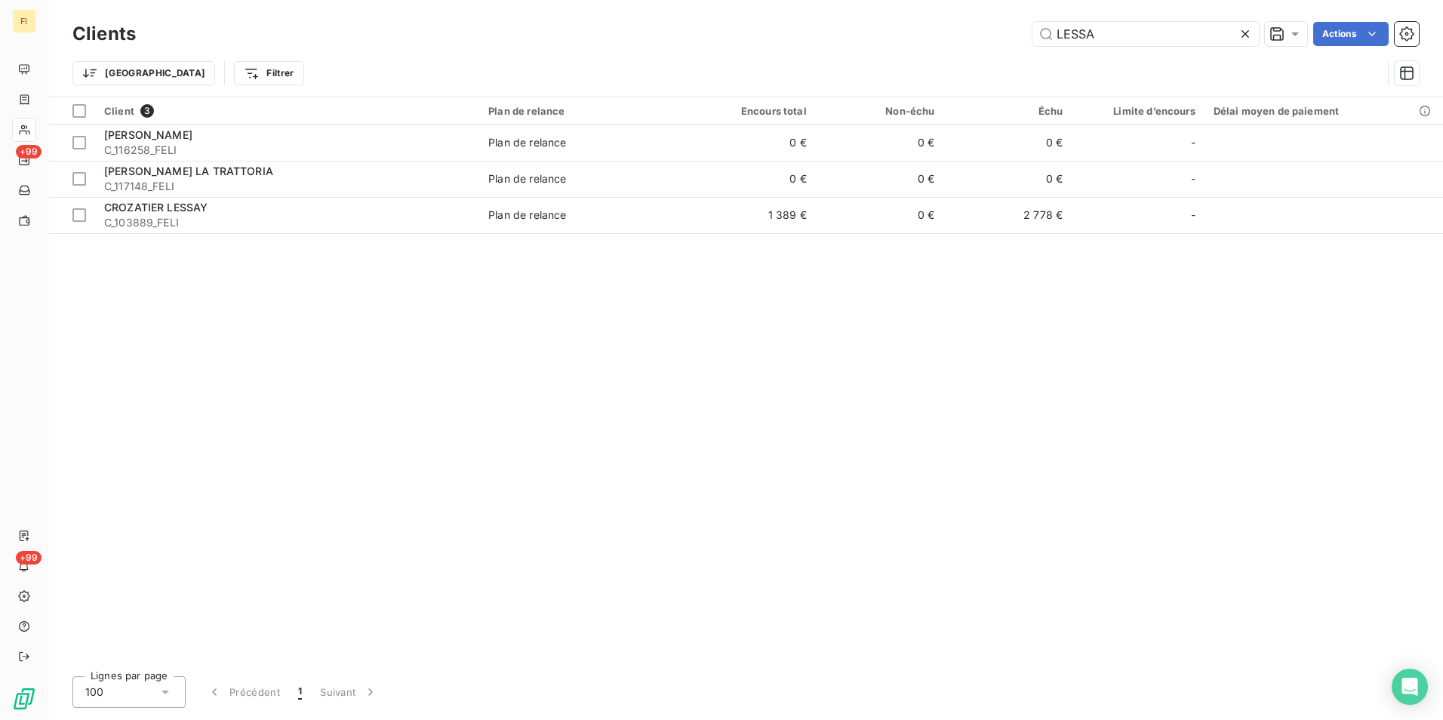
drag, startPoint x: 1138, startPoint y: 40, endPoint x: 915, endPoint y: 44, distance: 223.5
click at [982, 39] on div "LESSA Actions" at bounding box center [786, 34] width 1265 height 24
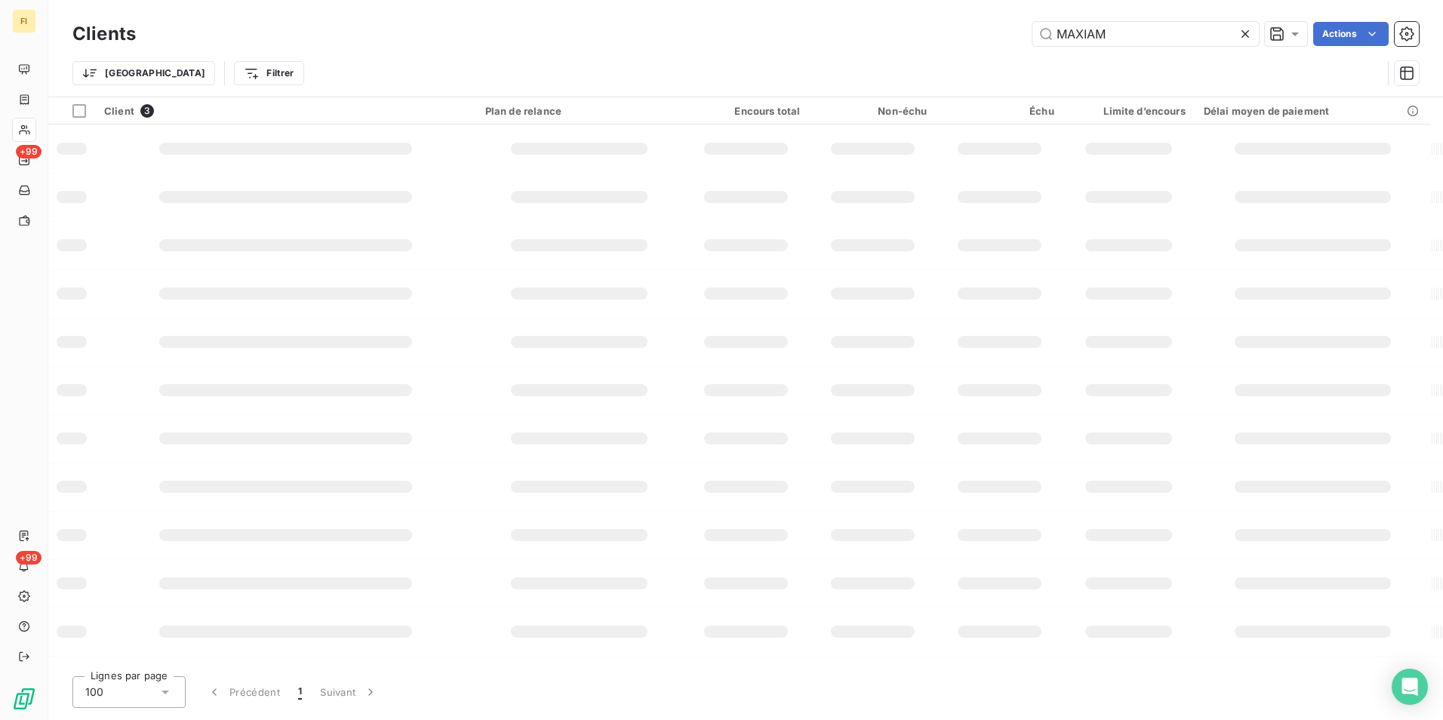
type input "MAXIAM"
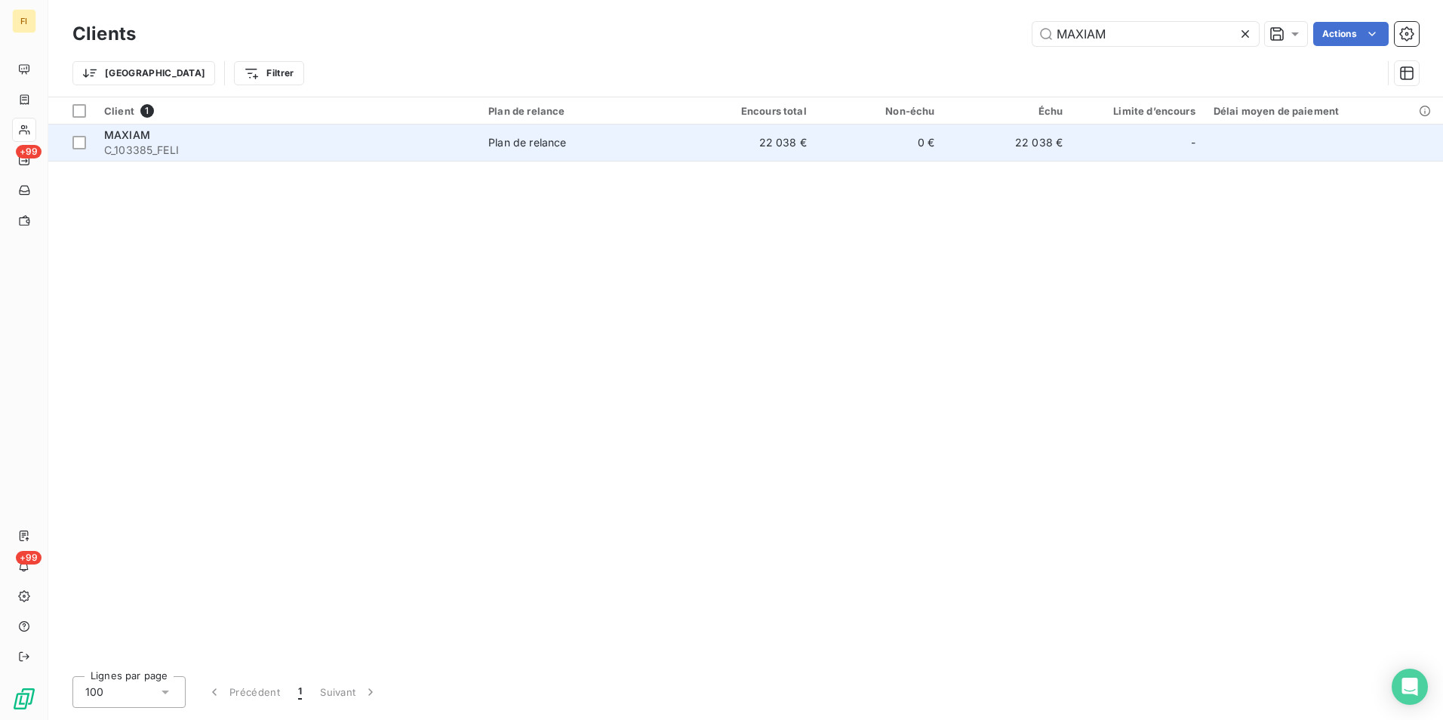
click at [813, 140] on td "22 038 €" at bounding box center [752, 143] width 128 height 36
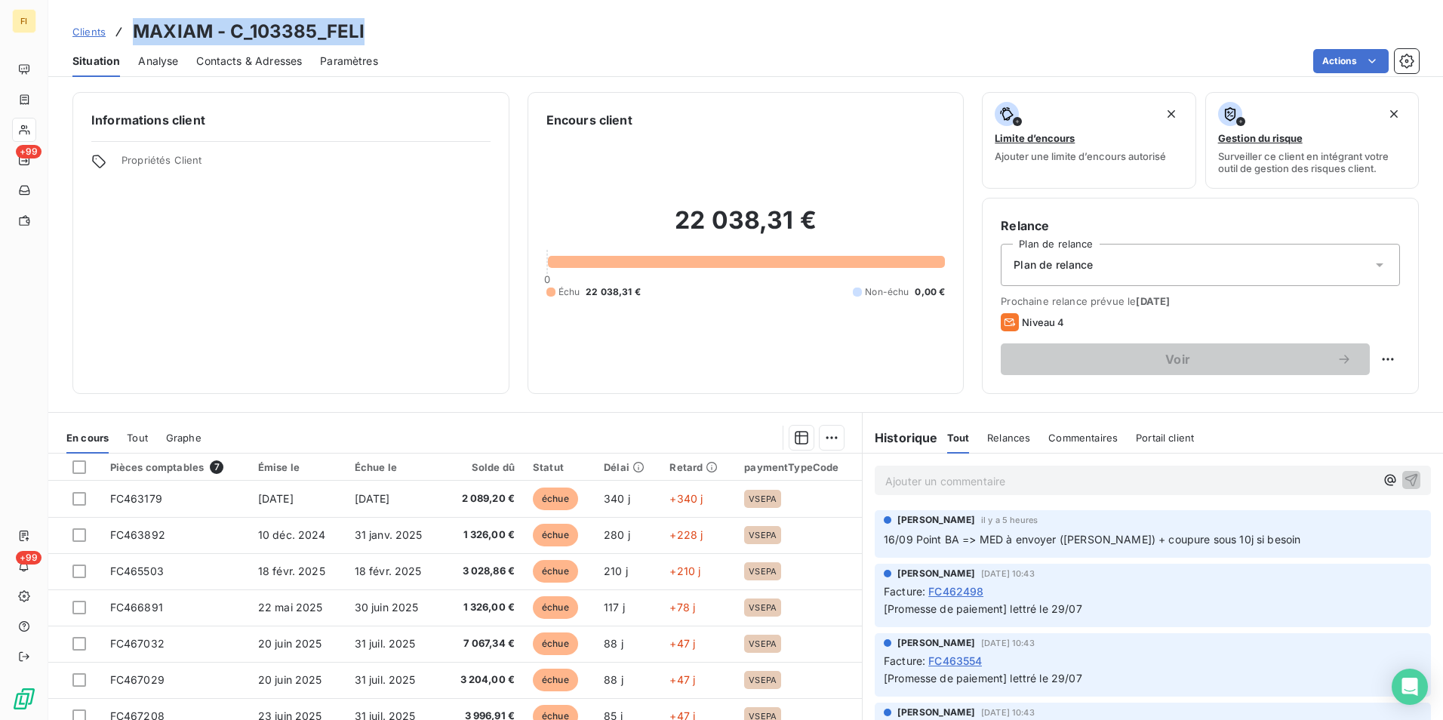
drag, startPoint x: 380, startPoint y: 26, endPoint x: 140, endPoint y: 38, distance: 241.1
click at [140, 38] on div "Clients MAXIAM - C_103385_FELI" at bounding box center [745, 31] width 1395 height 27
drag, startPoint x: 100, startPoint y: 30, endPoint x: 110, endPoint y: 30, distance: 10.6
click at [100, 30] on span "Clients" at bounding box center [88, 32] width 33 height 12
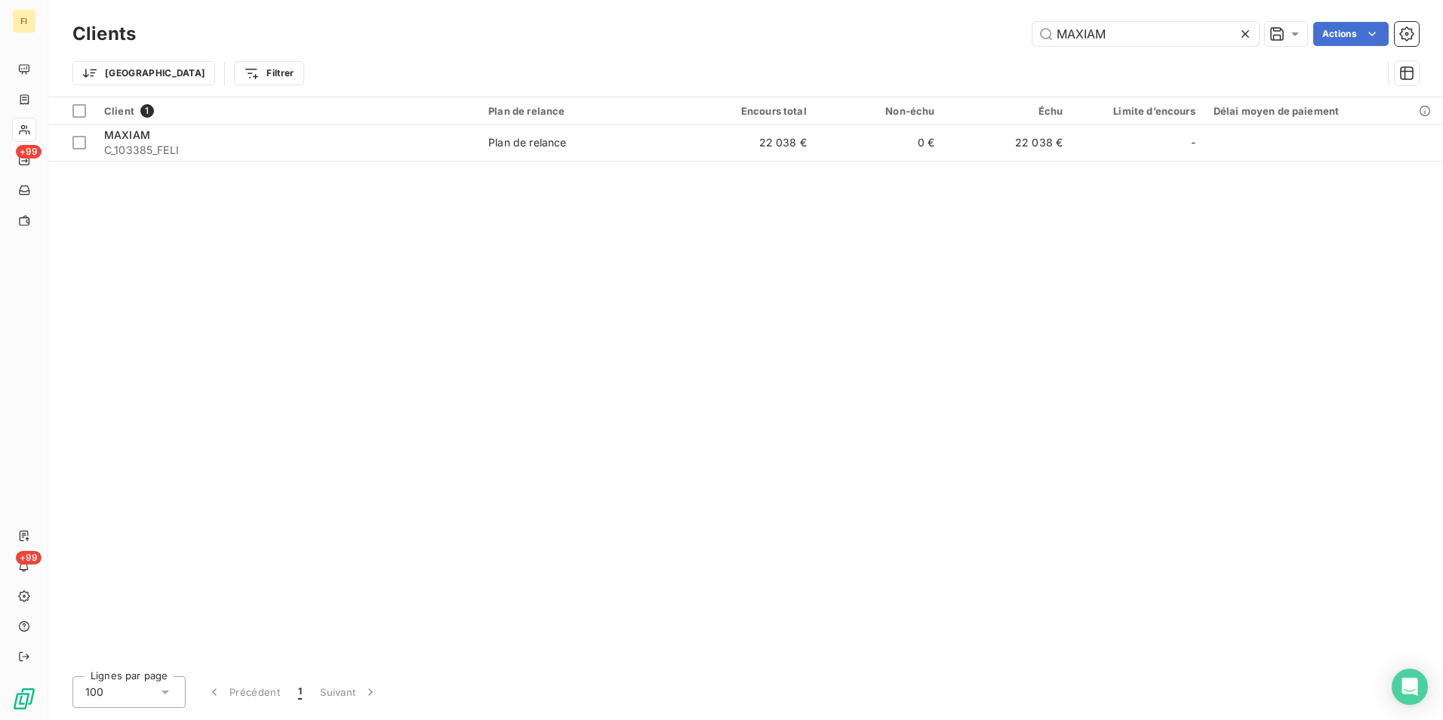
drag, startPoint x: 1164, startPoint y: 29, endPoint x: 708, endPoint y: 11, distance: 456.3
click at [708, 11] on div "Clients MAXIAM Actions Trier Filtrer" at bounding box center [745, 48] width 1395 height 97
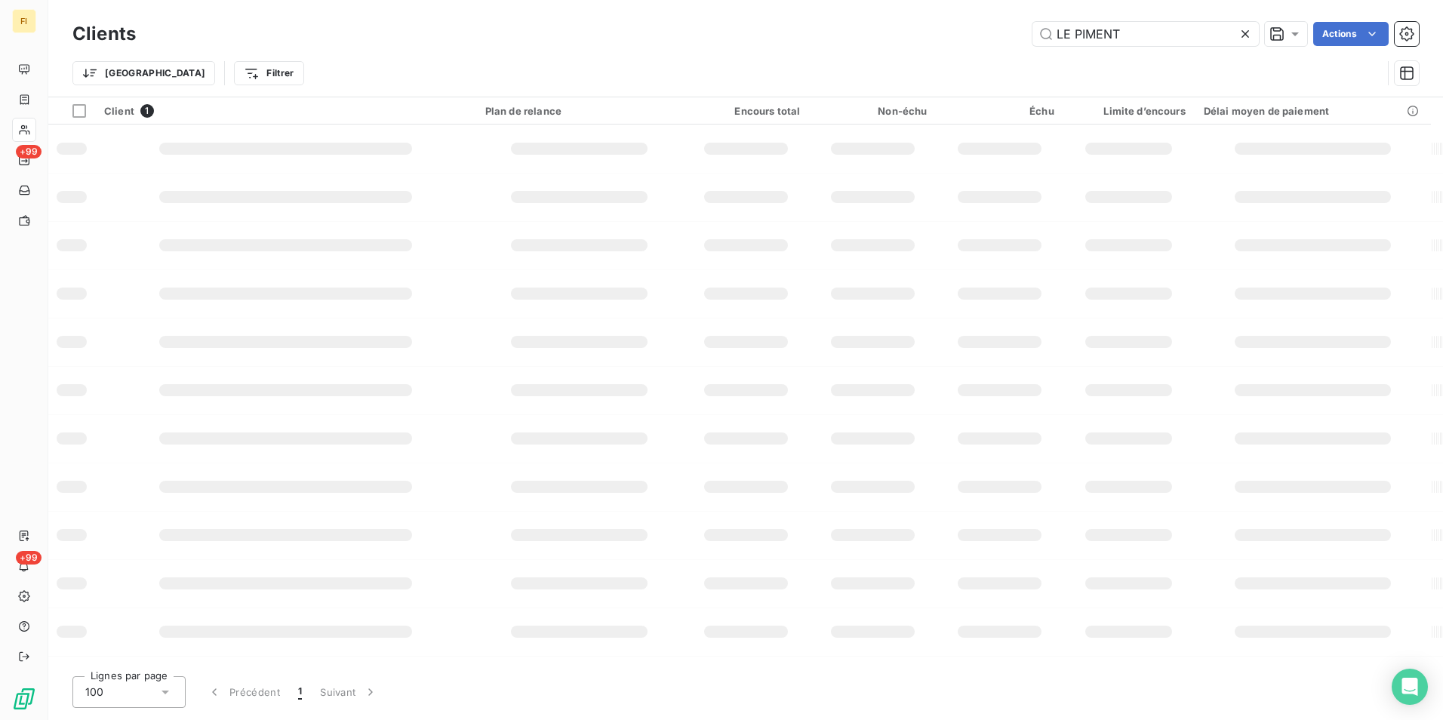
type input "LE PIMENT"
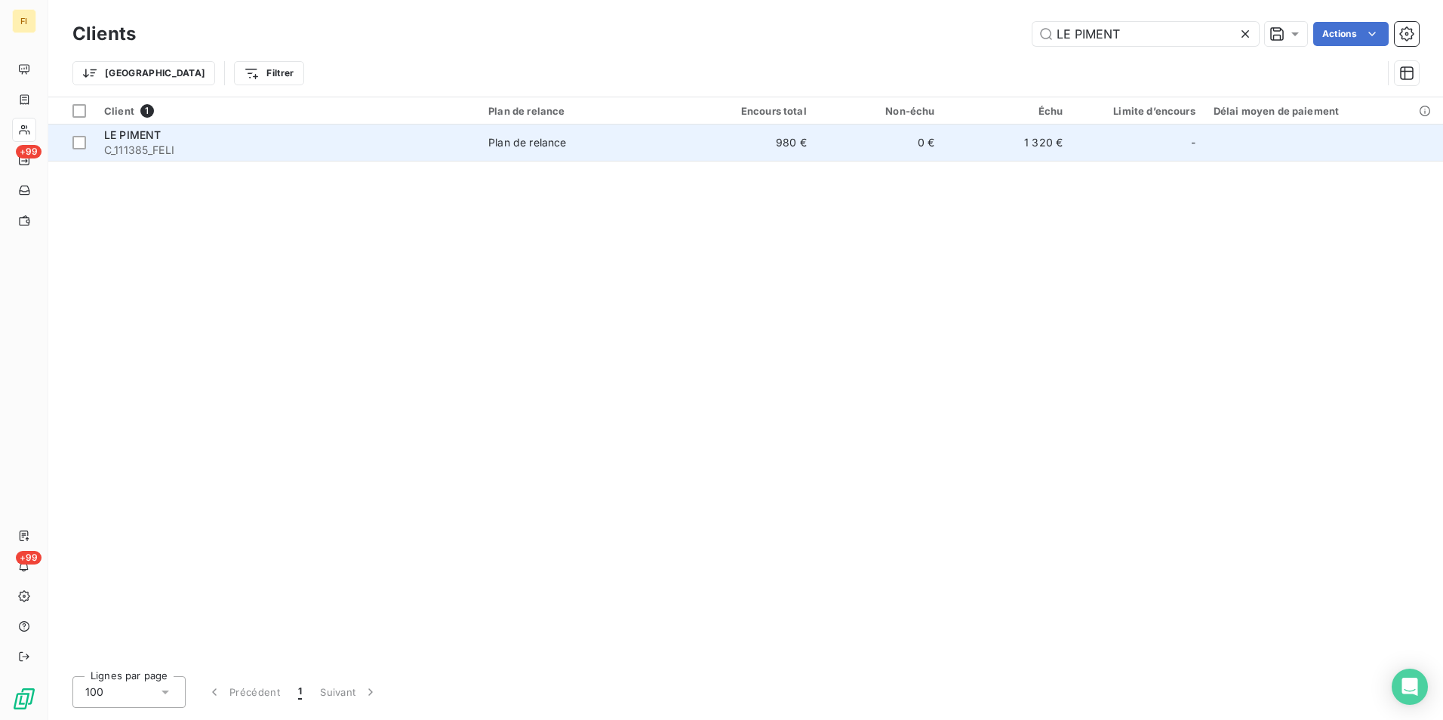
click at [624, 136] on span "Plan de relance" at bounding box center [583, 142] width 190 height 15
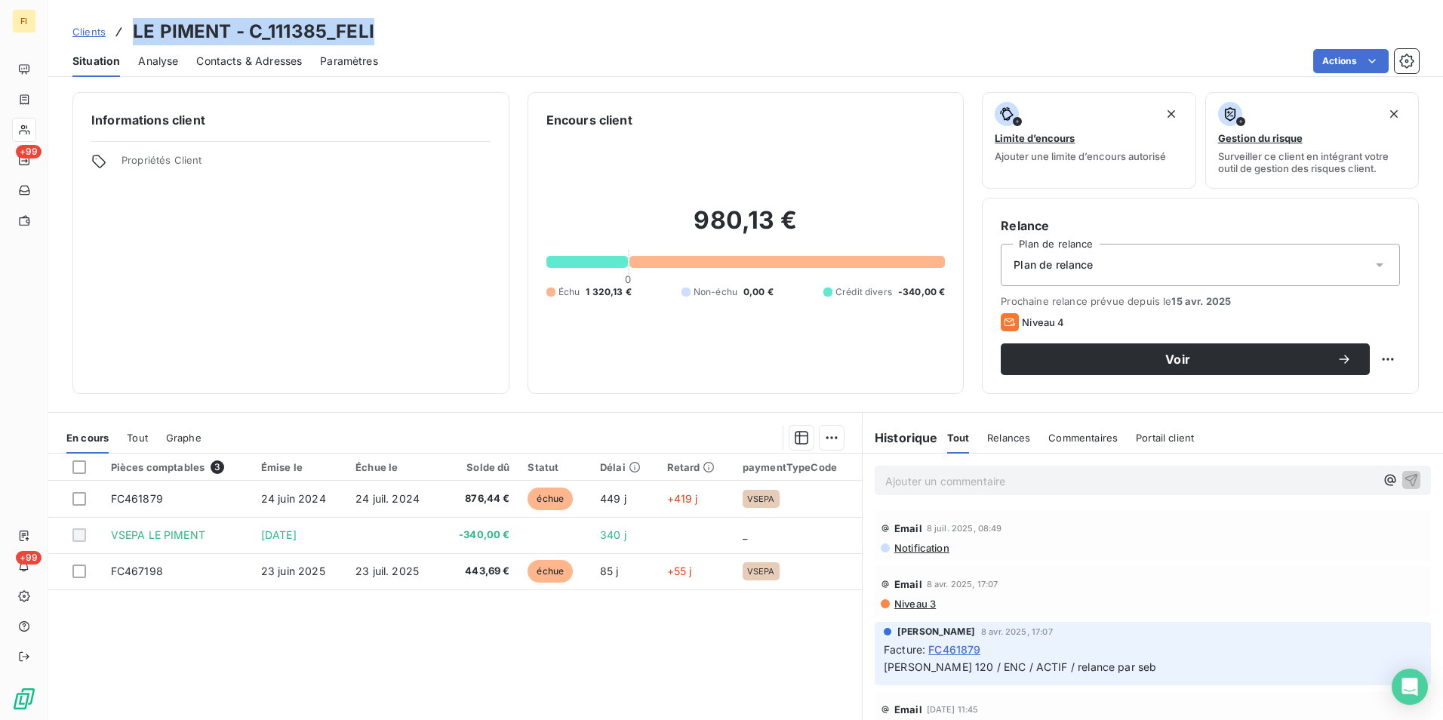
drag, startPoint x: 375, startPoint y: 35, endPoint x: 134, endPoint y: 31, distance: 241.6
click at [134, 31] on div "Clients LE PIMENT - C_111385_FELI" at bounding box center [745, 31] width 1395 height 27
drag, startPoint x: 134, startPoint y: 31, endPoint x: 327, endPoint y: 35, distance: 193.3
click at [92, 27] on span "Clients" at bounding box center [88, 32] width 33 height 12
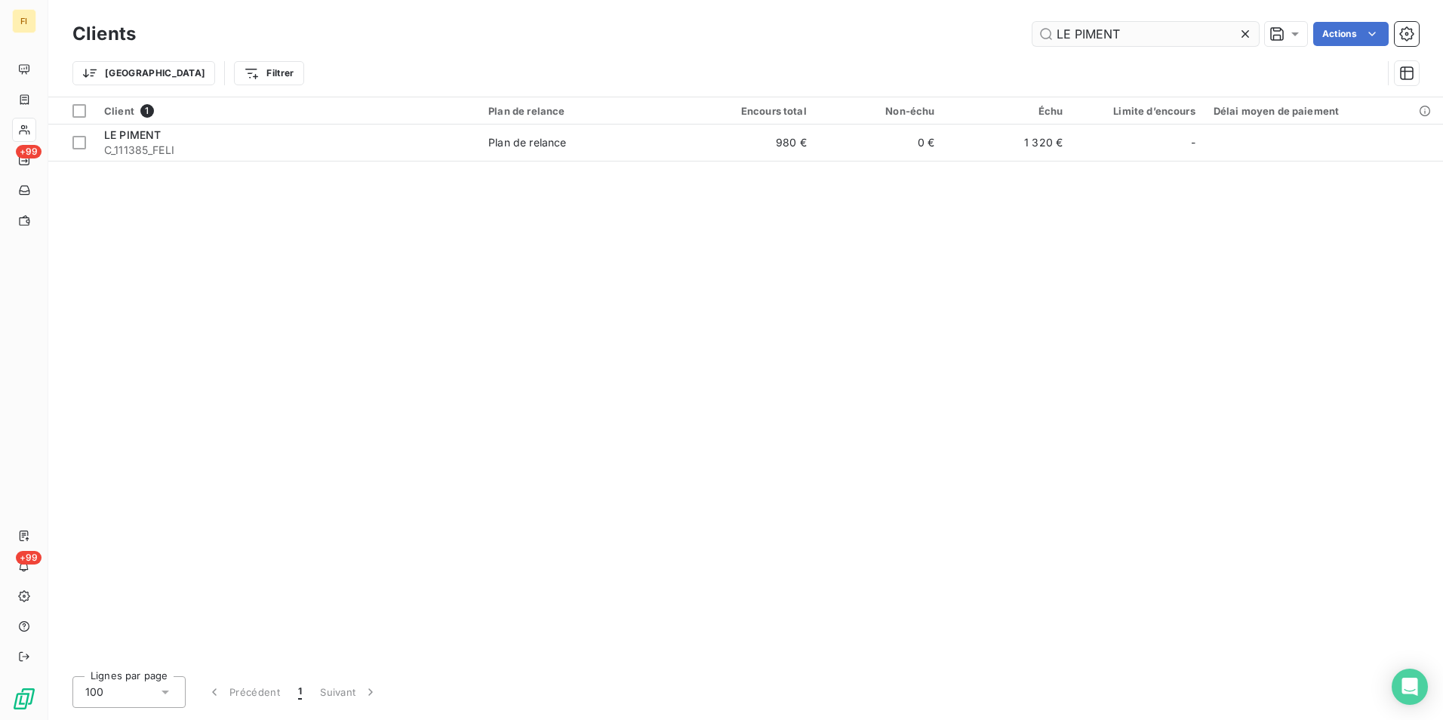
drag, startPoint x: 1154, startPoint y: 39, endPoint x: 1072, endPoint y: 39, distance: 81.5
click at [1072, 39] on input "LE PIMENT" at bounding box center [1146, 34] width 226 height 24
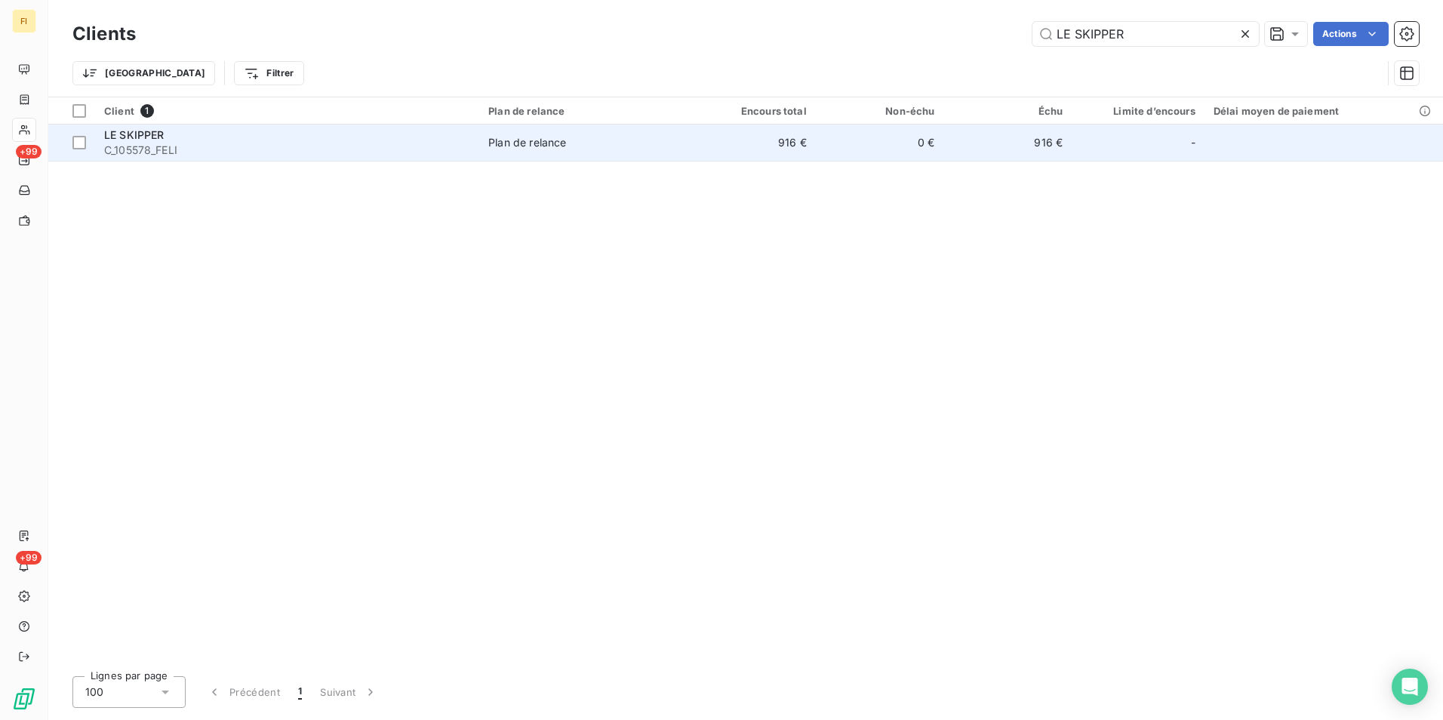
type input "LE SKIPPER"
click at [932, 143] on td "0 €" at bounding box center [880, 143] width 128 height 36
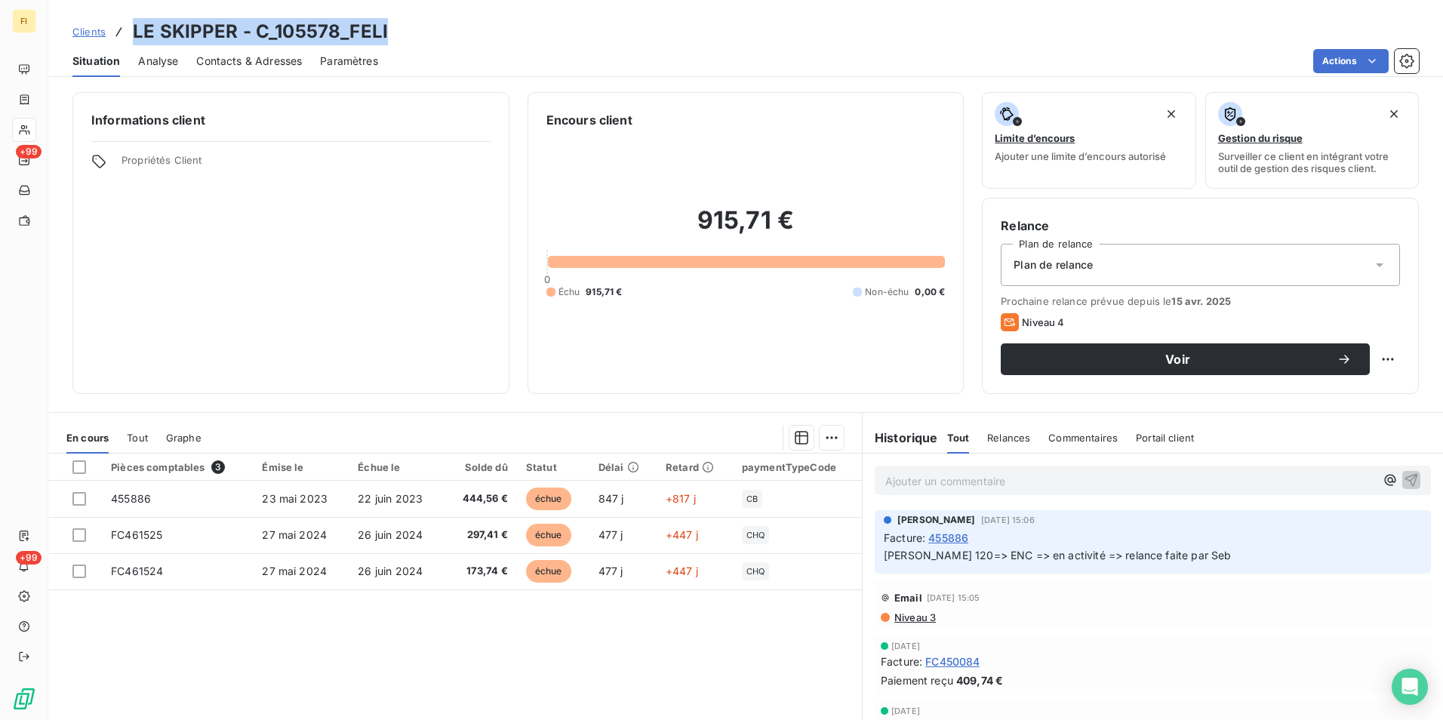
drag, startPoint x: 399, startPoint y: 33, endPoint x: 134, endPoint y: 28, distance: 265.0
click at [134, 28] on div "Clients LE SKIPPER - C_105578_FELI" at bounding box center [745, 31] width 1395 height 27
click at [88, 35] on span "Clients" at bounding box center [88, 32] width 33 height 12
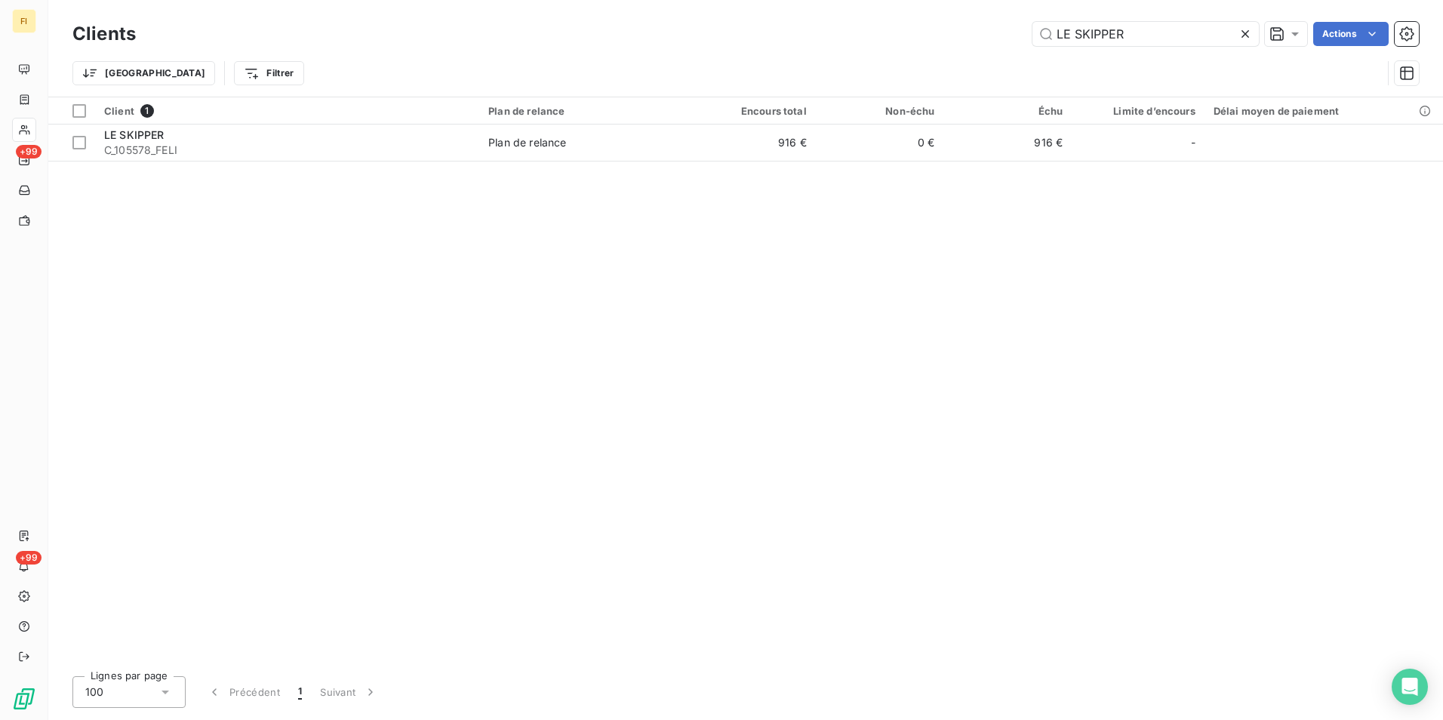
drag, startPoint x: 1170, startPoint y: 42, endPoint x: 820, endPoint y: 28, distance: 350.6
click at [824, 29] on div "LE SKIPPER Actions" at bounding box center [786, 34] width 1265 height 24
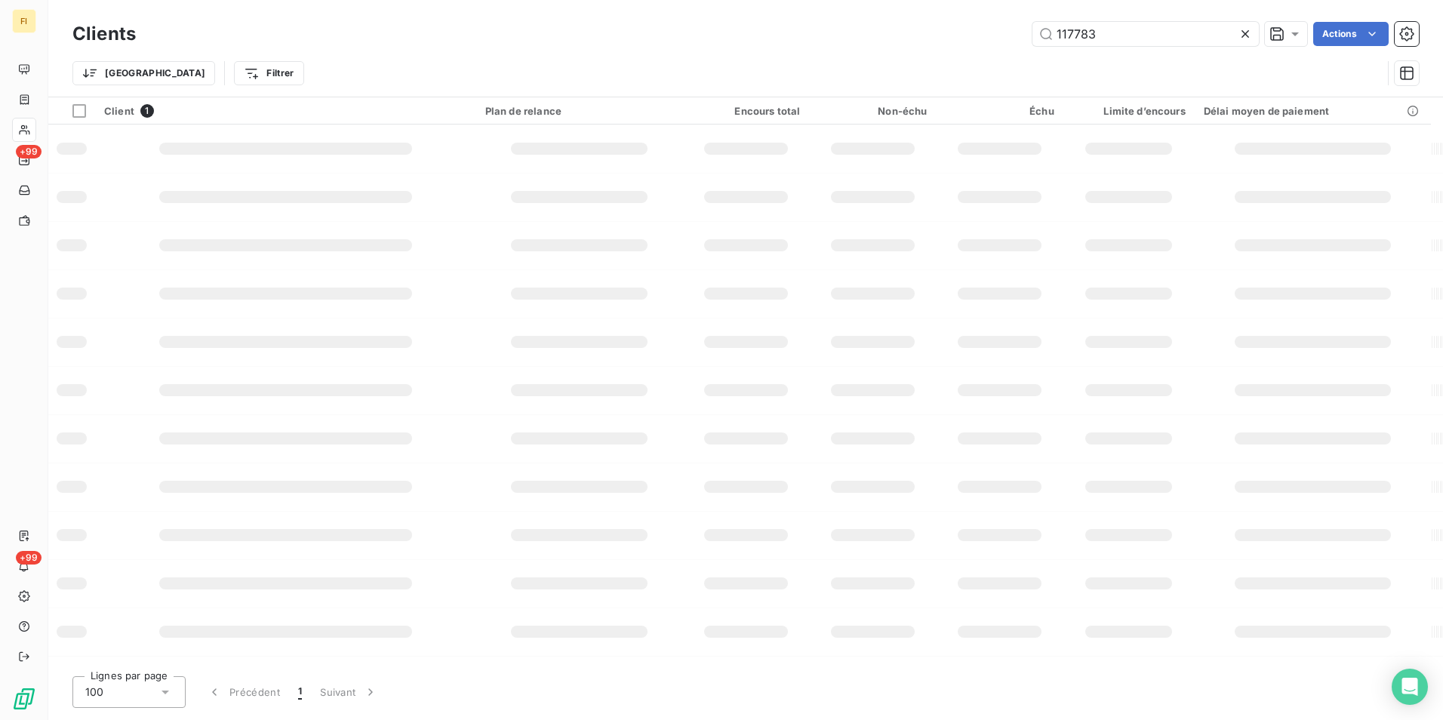
type input "117783"
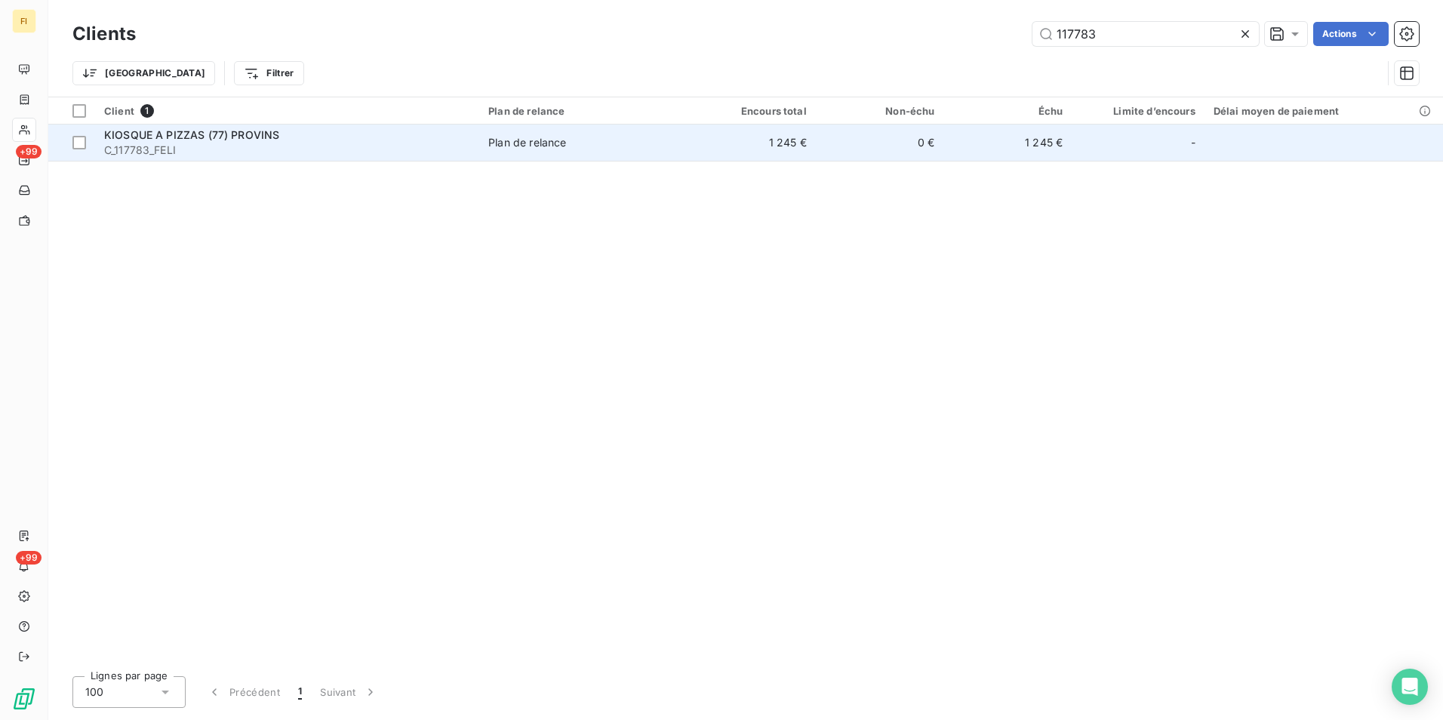
click at [789, 140] on td "1 245 €" at bounding box center [752, 143] width 128 height 36
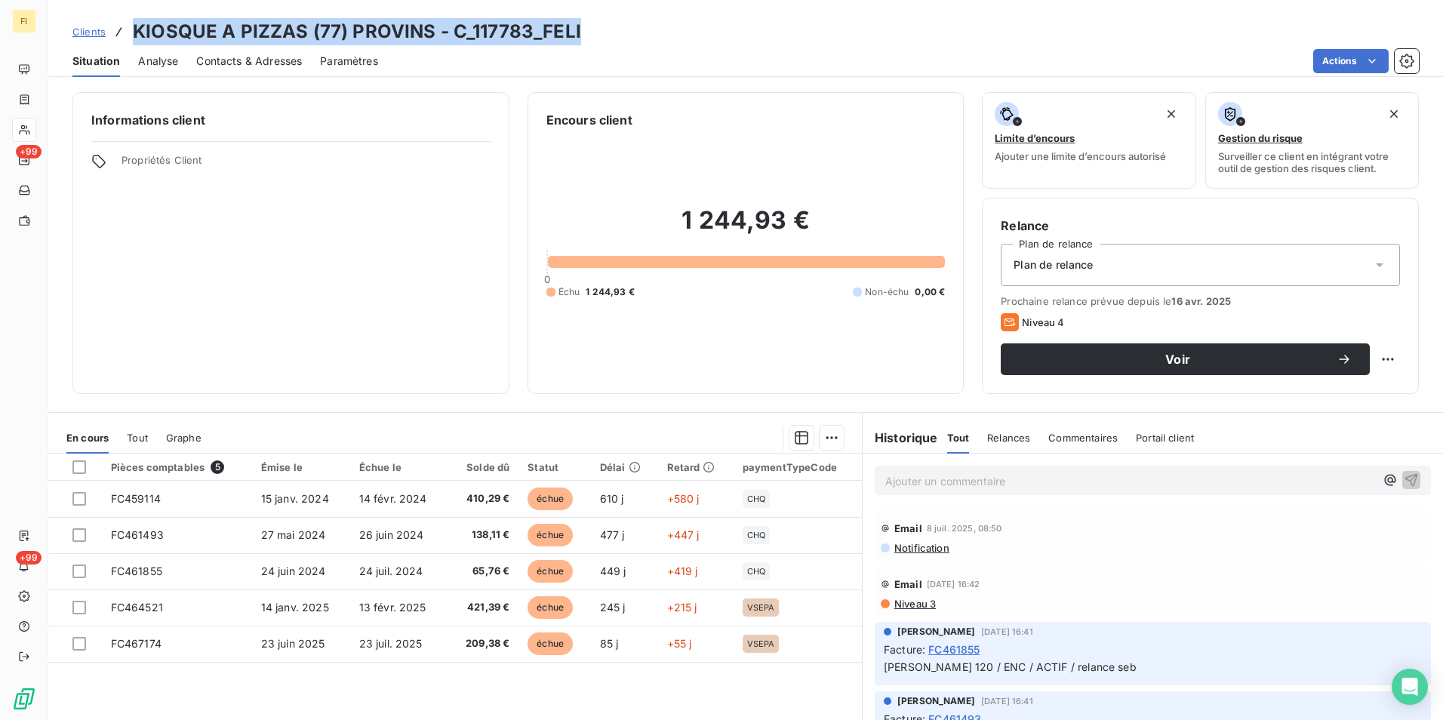
drag, startPoint x: 581, startPoint y: 30, endPoint x: 134, endPoint y: 26, distance: 446.9
click at [134, 26] on div "Clients KIOSQUE A PIZZAS (77) PROVINS - C_117783_FELI" at bounding box center [745, 31] width 1395 height 27
drag, startPoint x: 134, startPoint y: 26, endPoint x: 370, endPoint y: 31, distance: 235.6
